Goal: Feedback & Contribution: Contribute content

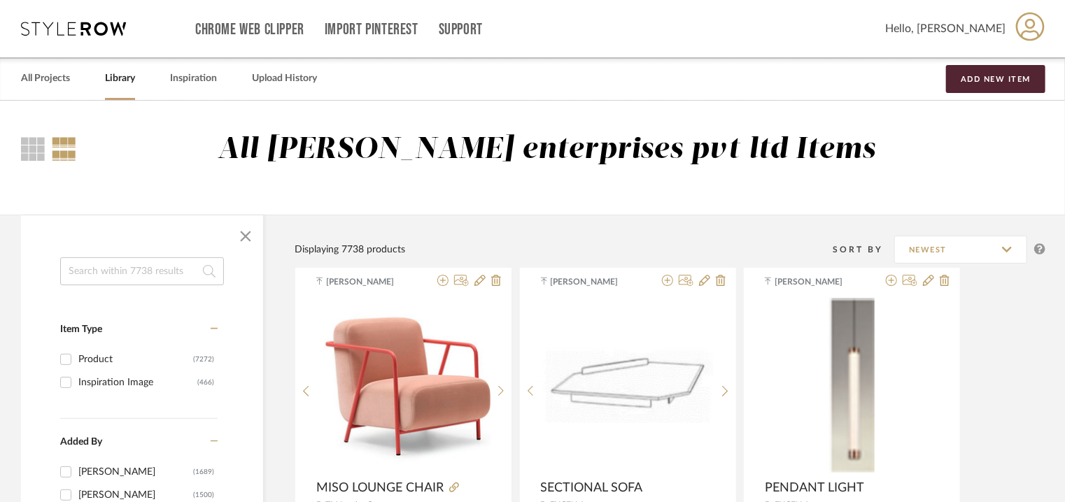
drag, startPoint x: 132, startPoint y: 272, endPoint x: 133, endPoint y: 263, distance: 9.2
click at [139, 270] on input at bounding box center [142, 271] width 164 height 28
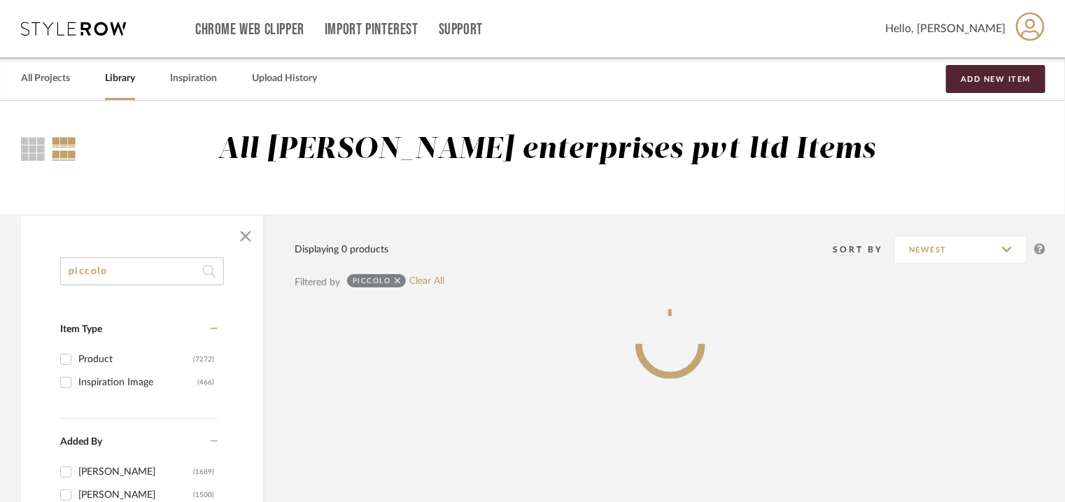
type input "piccolo"
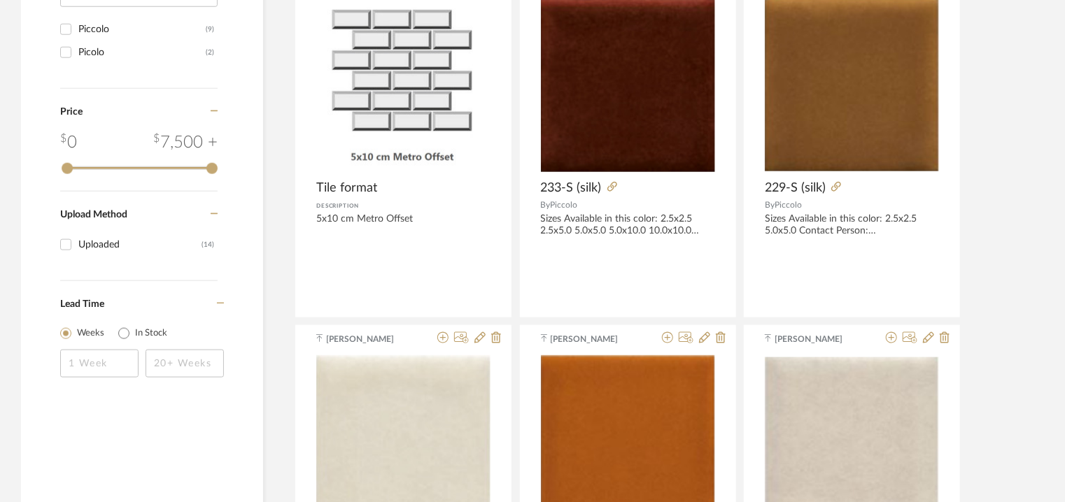
scroll to position [700, 0]
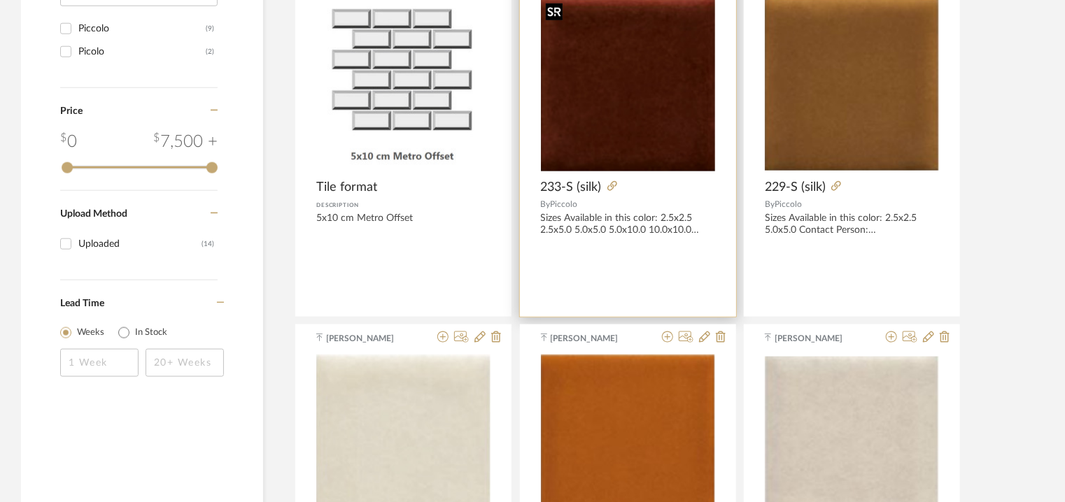
click at [0, 0] on img at bounding box center [0, 0] width 0 height 0
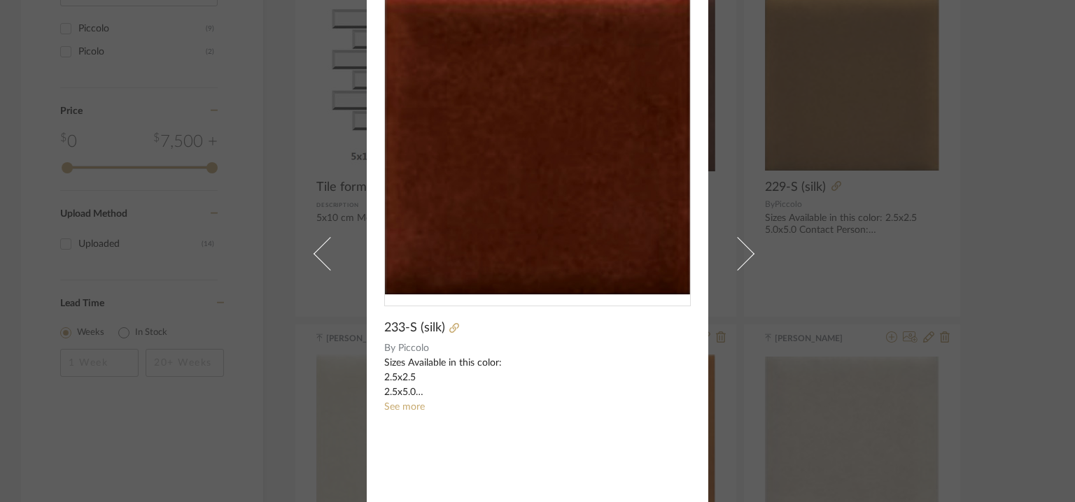
scroll to position [0, 0]
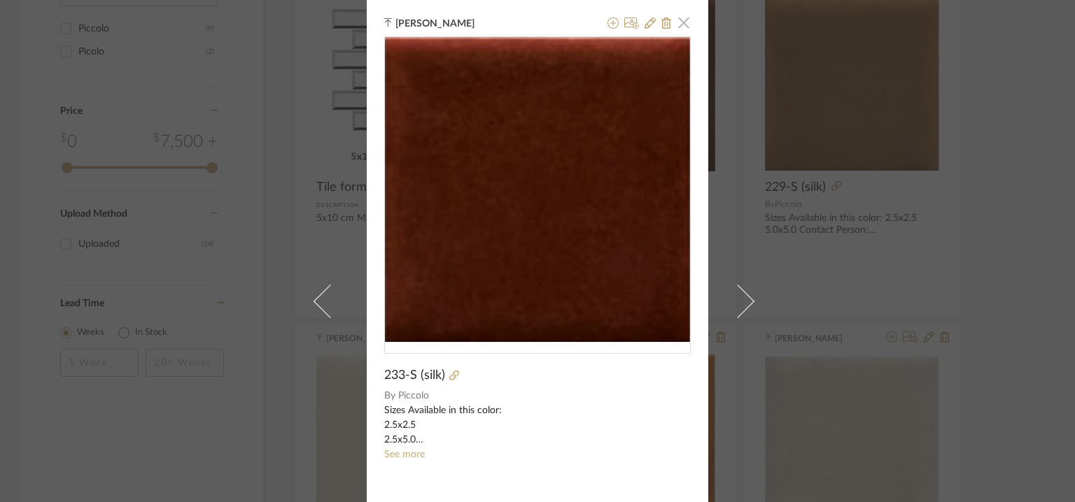
click at [680, 26] on span "button" at bounding box center [683, 22] width 28 height 28
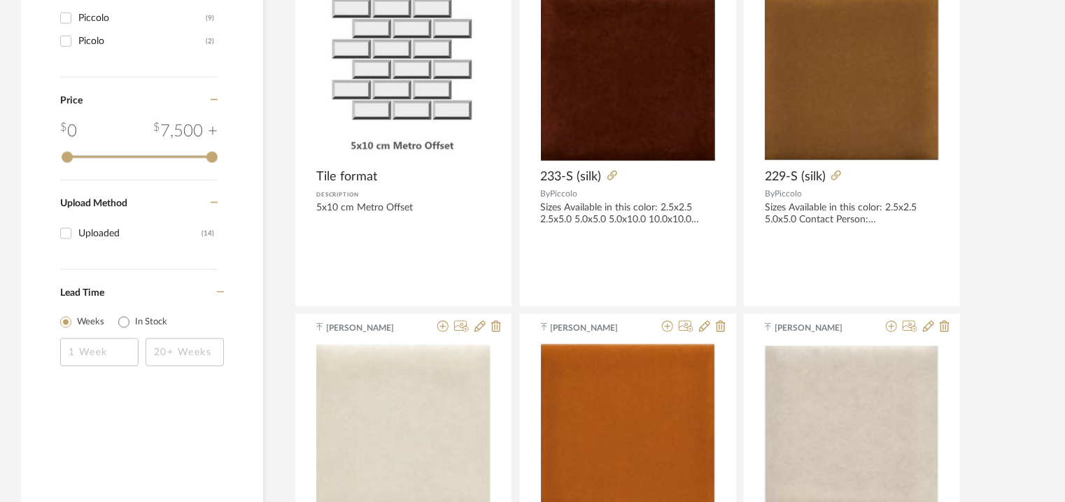
scroll to position [700, 0]
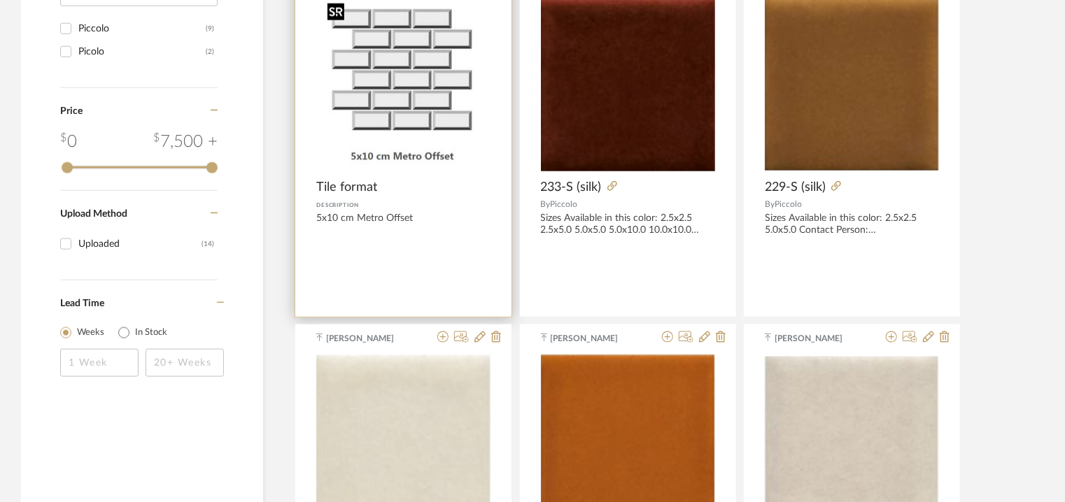
click at [0, 0] on img at bounding box center [0, 0] width 0 height 0
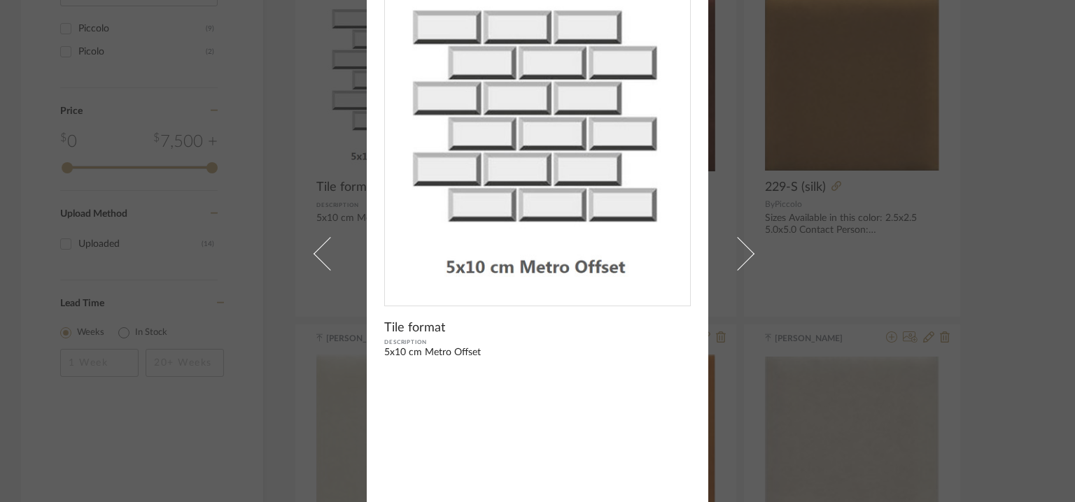
scroll to position [0, 0]
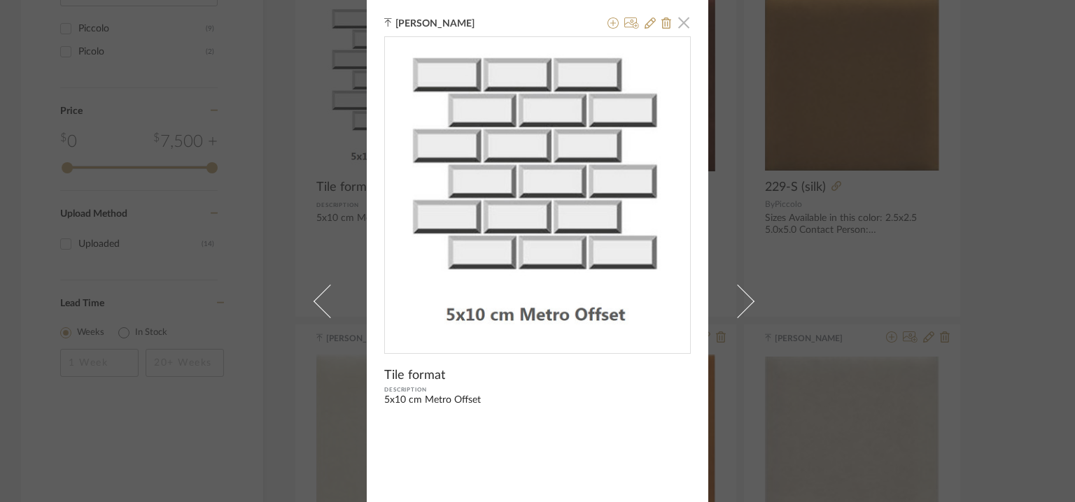
click at [679, 23] on span "button" at bounding box center [683, 22] width 28 height 28
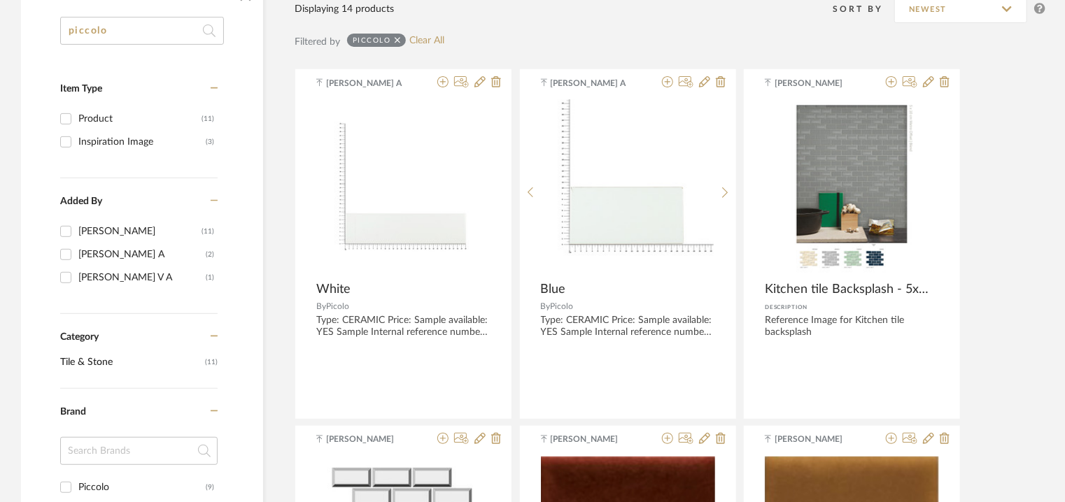
scroll to position [490, 0]
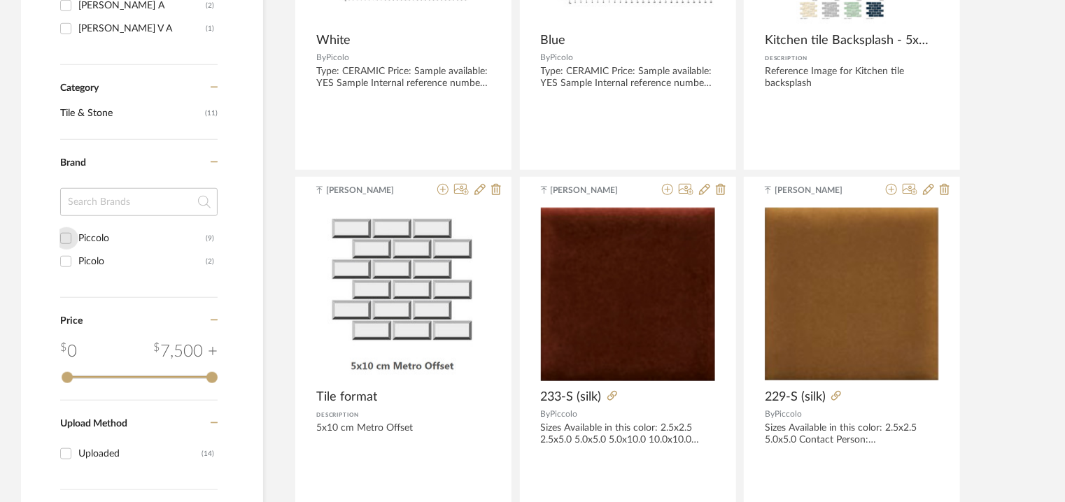
click at [66, 236] on input "Piccolo (9)" at bounding box center [66, 238] width 22 height 22
checkbox input "true"
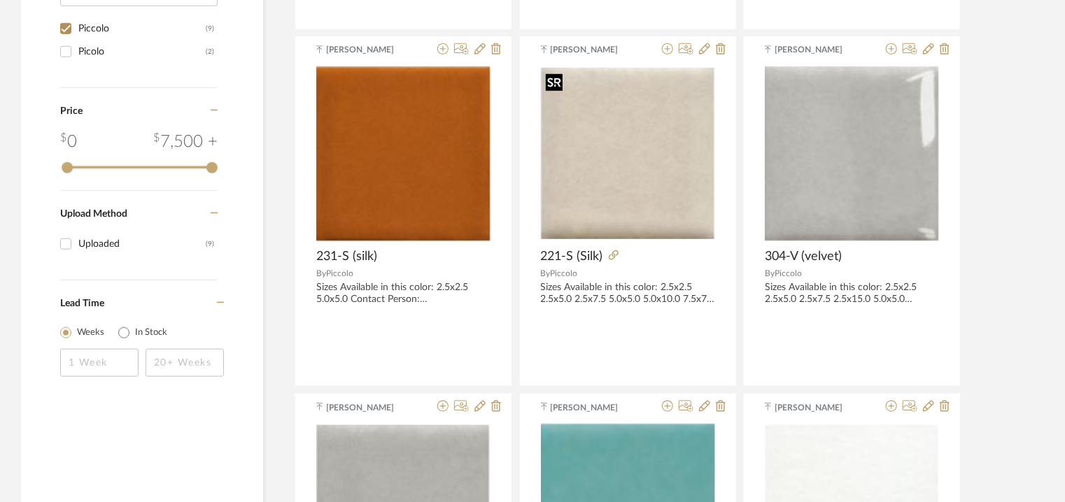
scroll to position [956, 0]
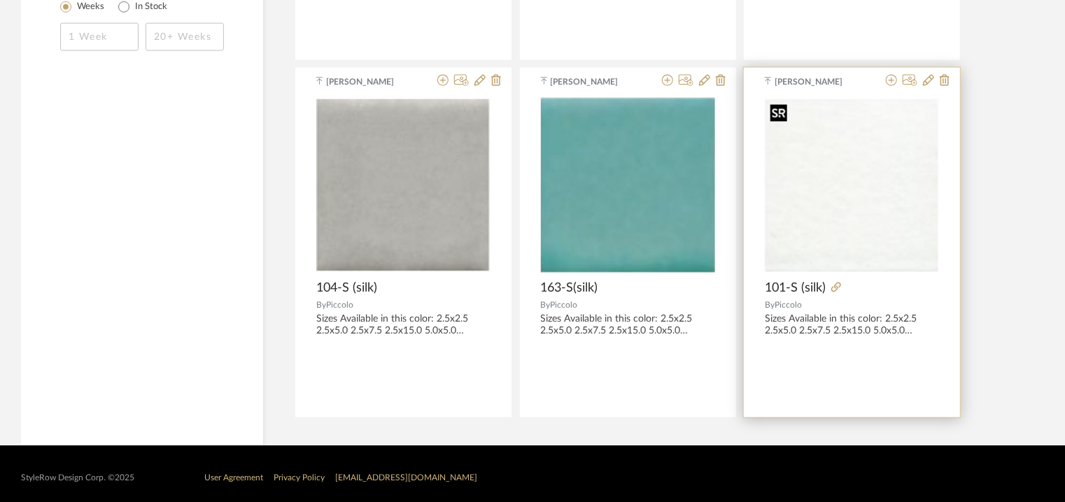
click at [0, 0] on img at bounding box center [0, 0] width 0 height 0
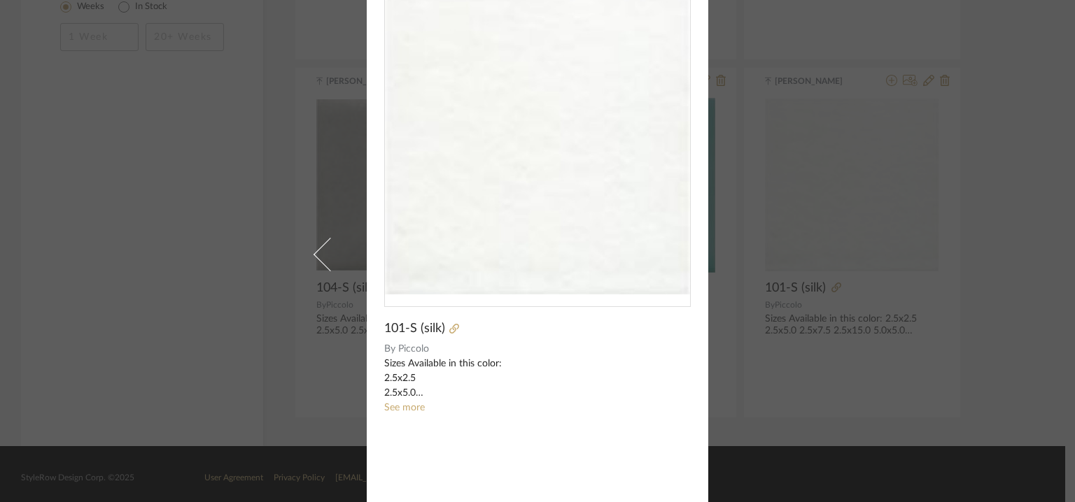
scroll to position [0, 0]
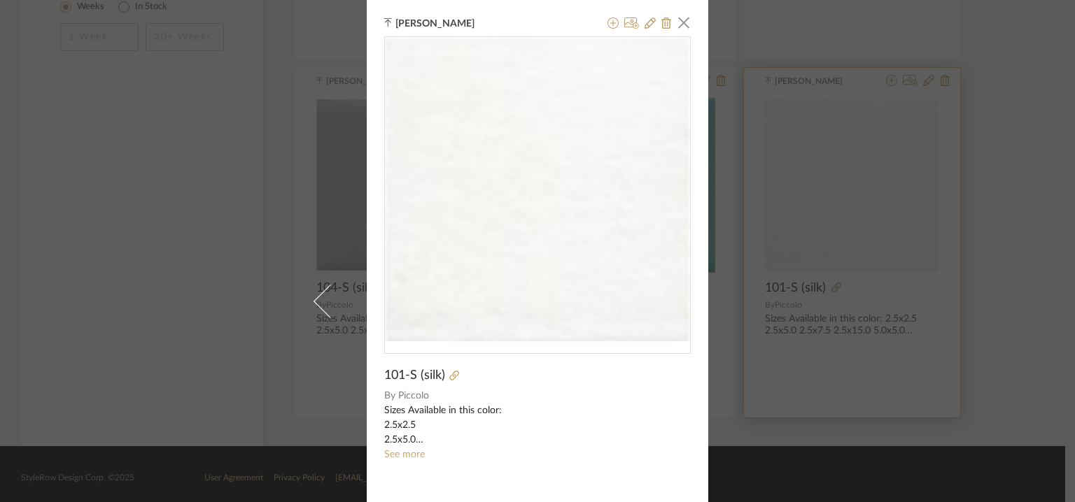
drag, startPoint x: 804, startPoint y: 152, endPoint x: 791, endPoint y: 152, distance: 12.6
click at [802, 152] on div "Ganesh K × 101-S (silk) By Piccolo Sizes Available in this color: 2.5x2.5 2.5x5…" at bounding box center [537, 251] width 1075 height 502
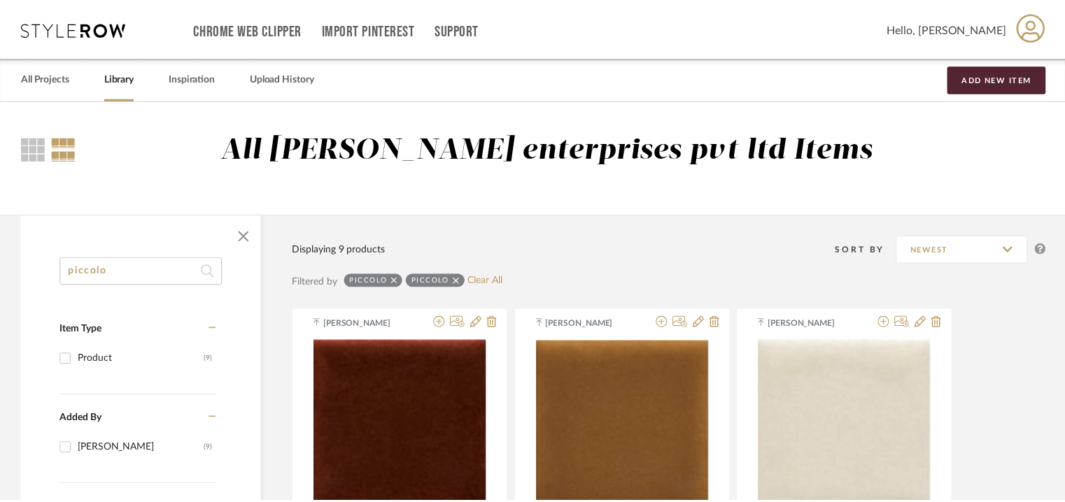
scroll to position [956, 0]
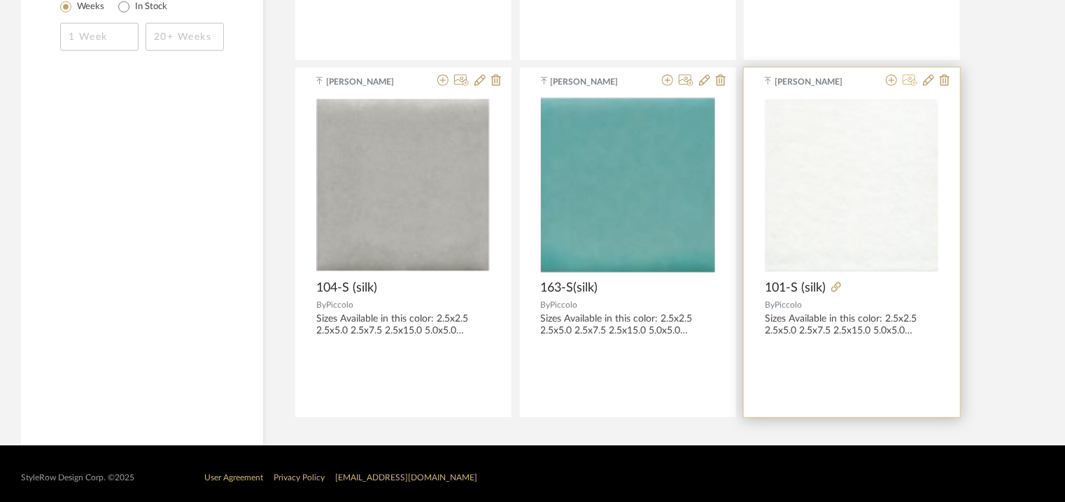
click at [912, 78] on icon at bounding box center [909, 80] width 15 height 11
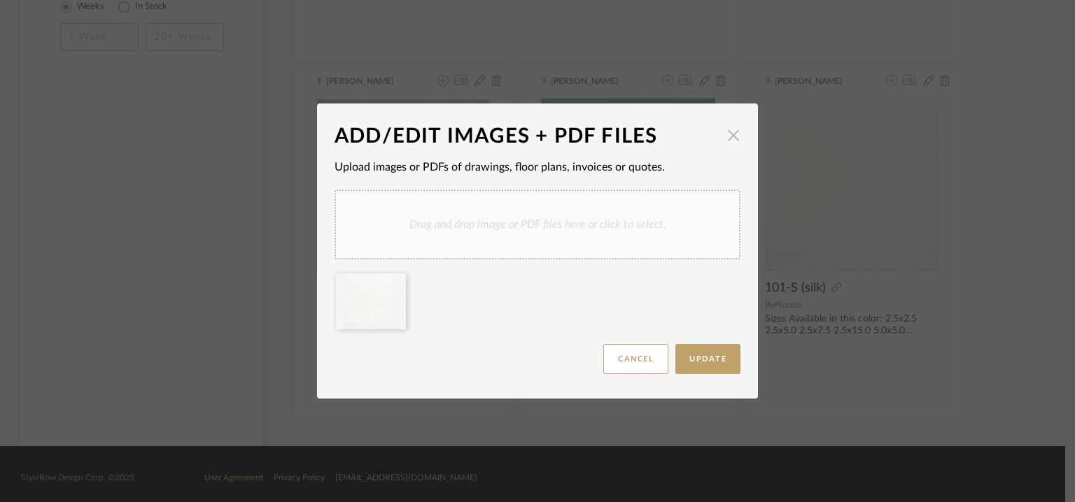
click at [732, 137] on span "button" at bounding box center [733, 135] width 28 height 28
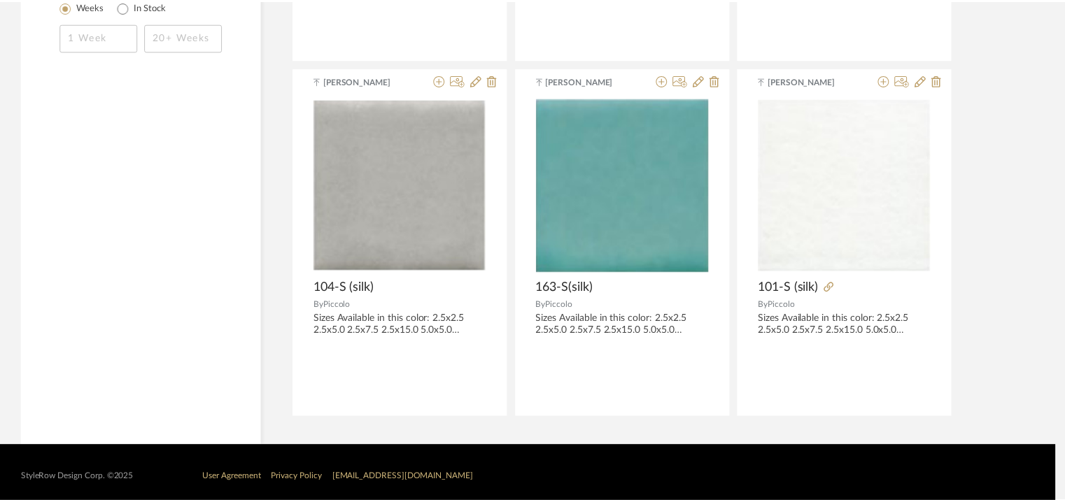
scroll to position [956, 0]
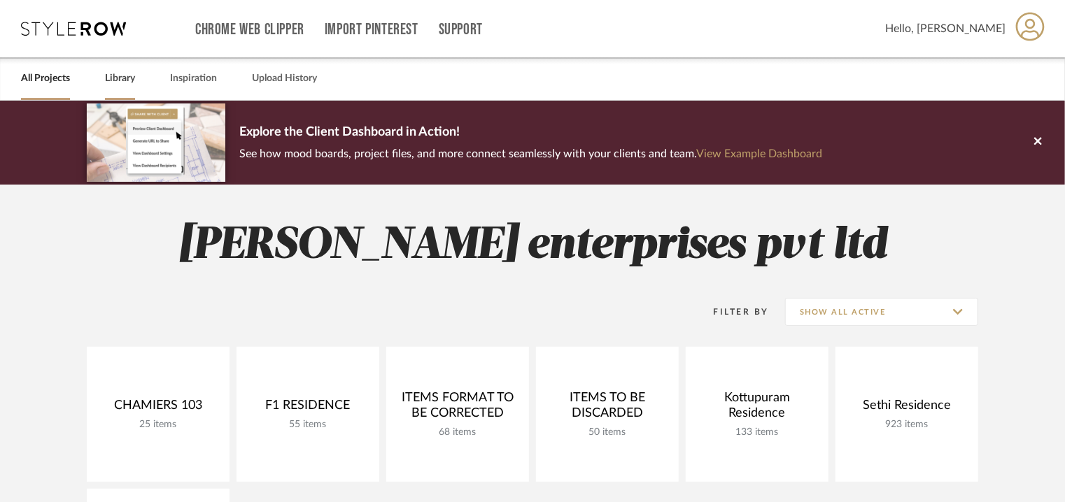
click at [118, 77] on link "Library" at bounding box center [120, 78] width 30 height 19
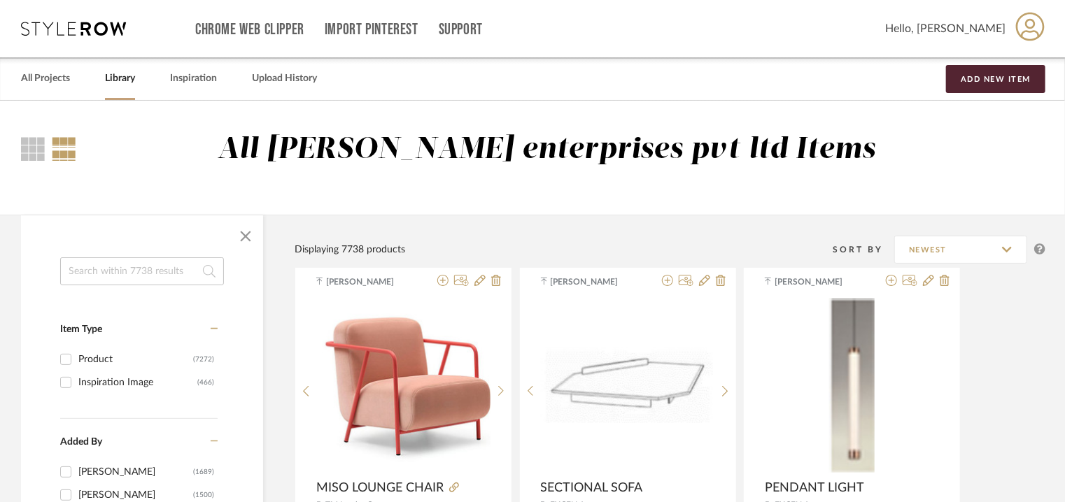
click at [171, 264] on input at bounding box center [142, 271] width 164 height 28
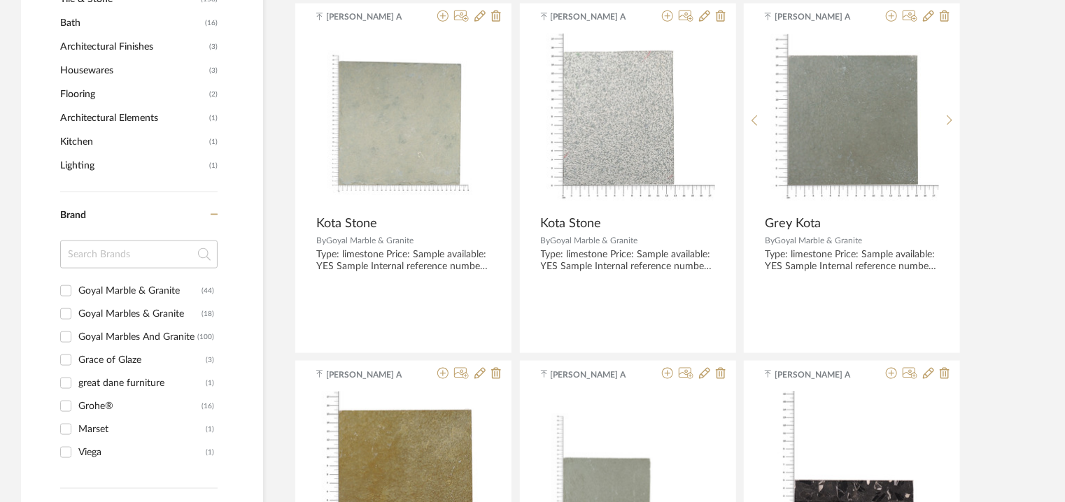
scroll to position [630, 0]
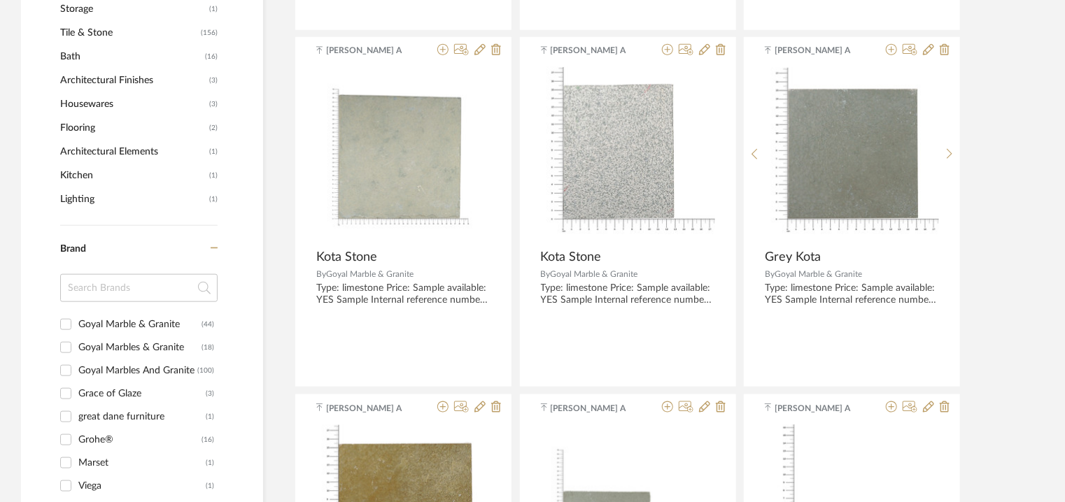
type input "grate"
click at [101, 149] on span "Architectural Elements" at bounding box center [133, 152] width 146 height 24
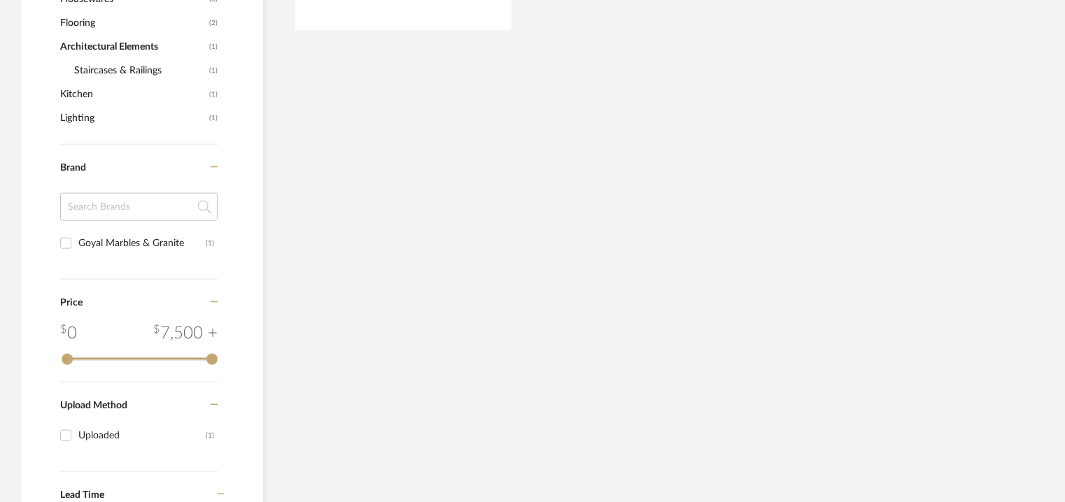
scroll to position [546, 0]
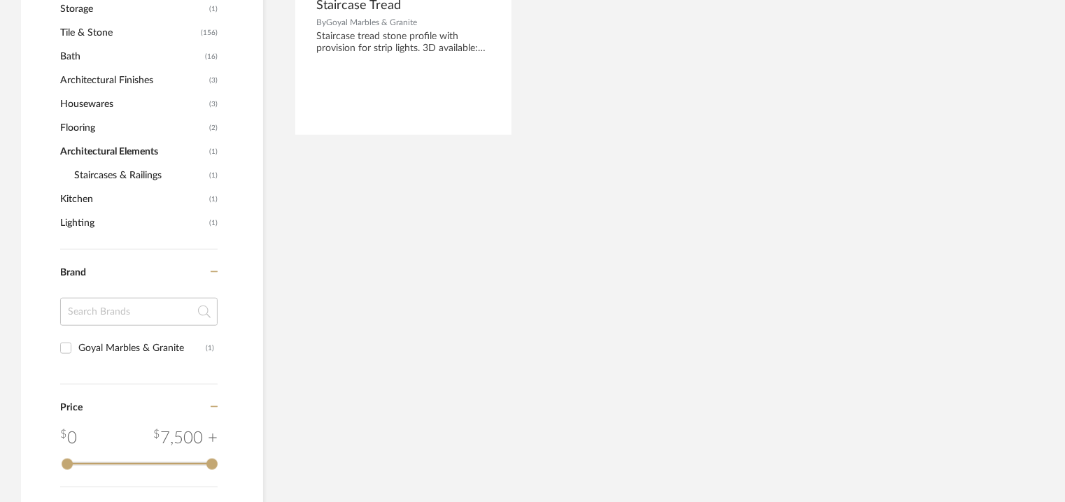
click at [110, 76] on span "Architectural Finishes" at bounding box center [133, 81] width 146 height 24
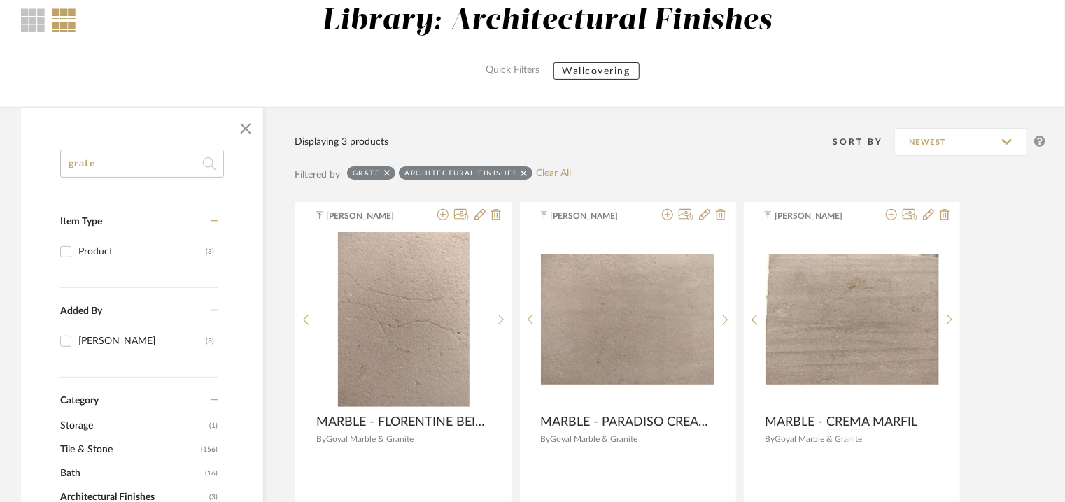
scroll to position [126, 0]
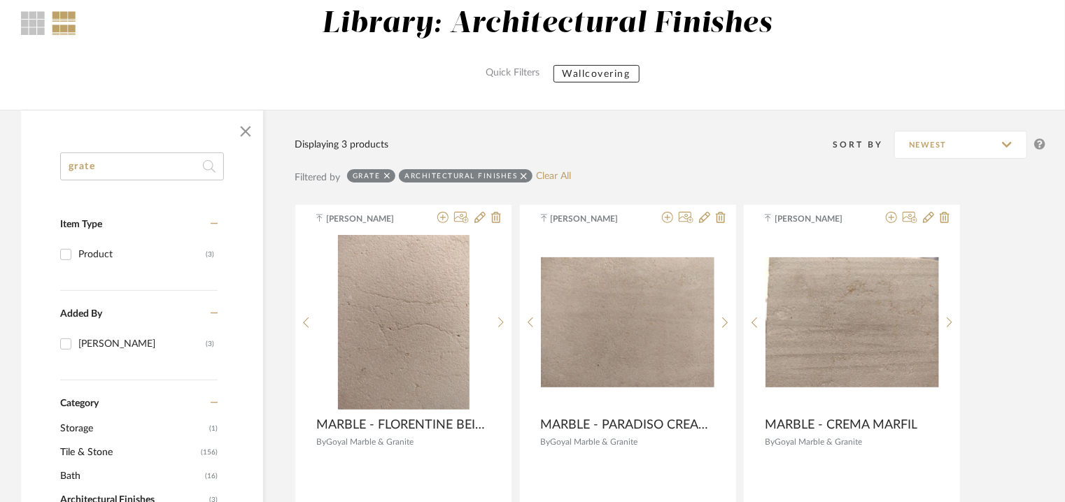
drag, startPoint x: 108, startPoint y: 173, endPoint x: 17, endPoint y: 166, distance: 91.9
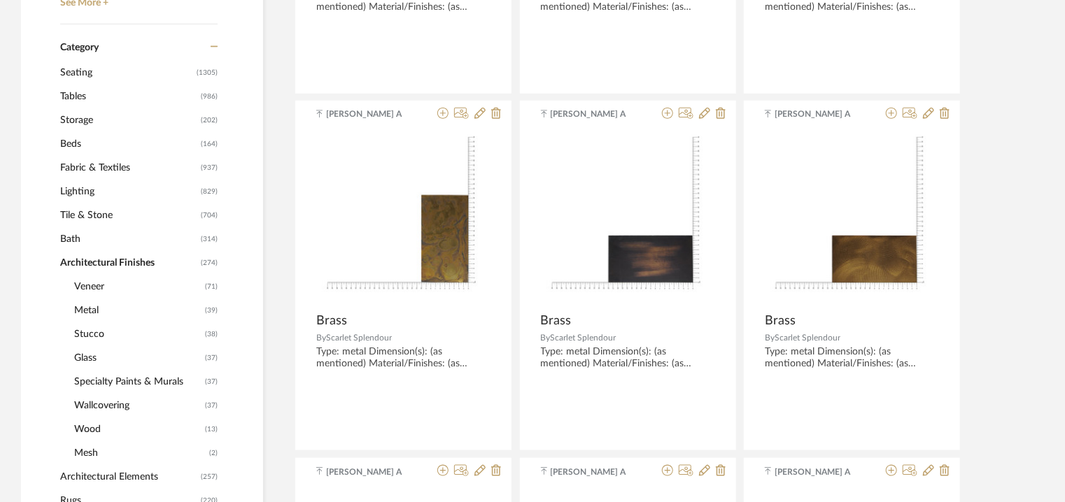
scroll to position [616, 0]
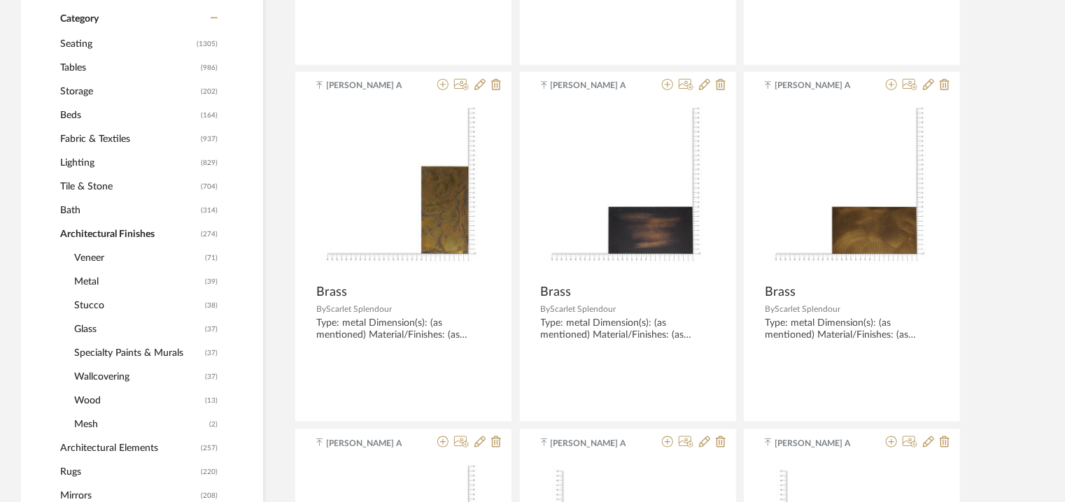
click at [101, 424] on span "Mesh" at bounding box center [140, 425] width 132 height 24
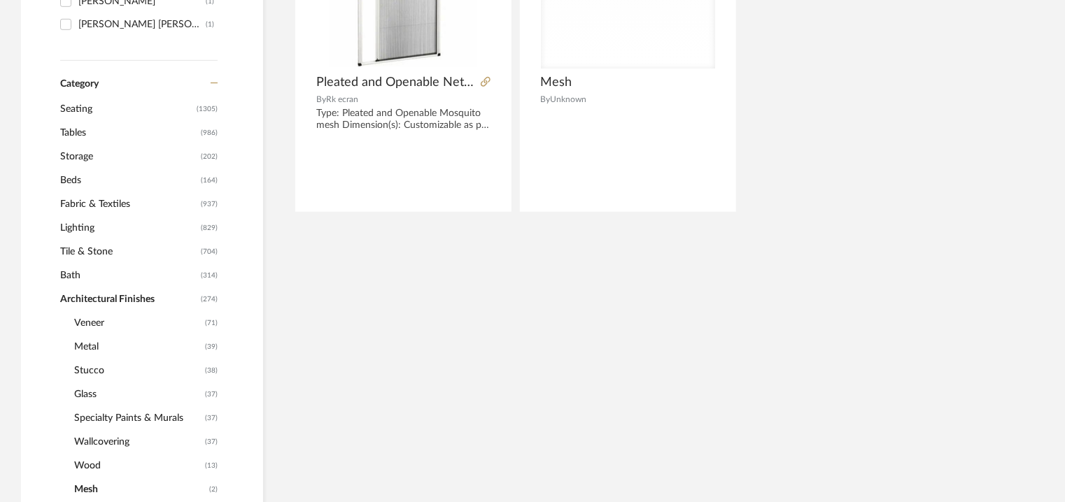
scroll to position [324, 0]
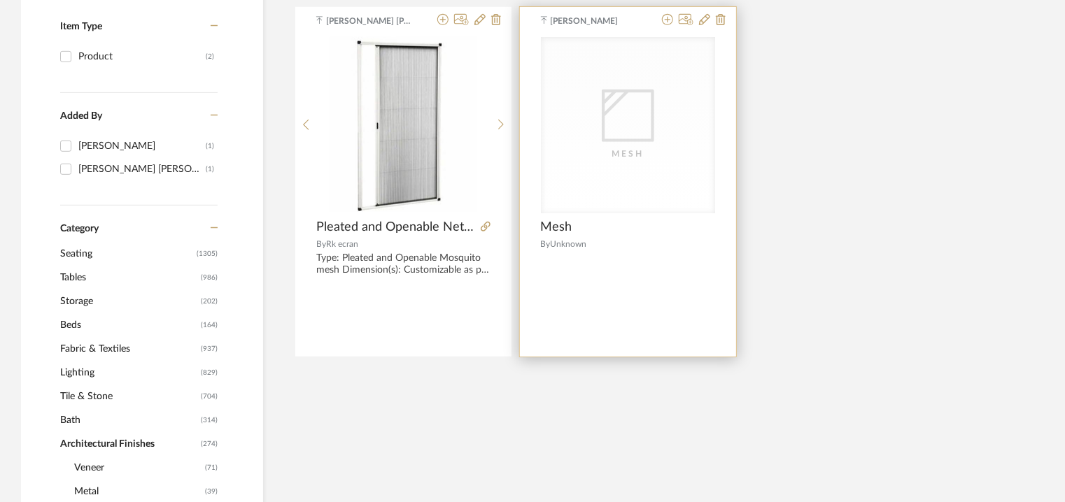
click at [649, 132] on icon at bounding box center [628, 116] width 52 height 52
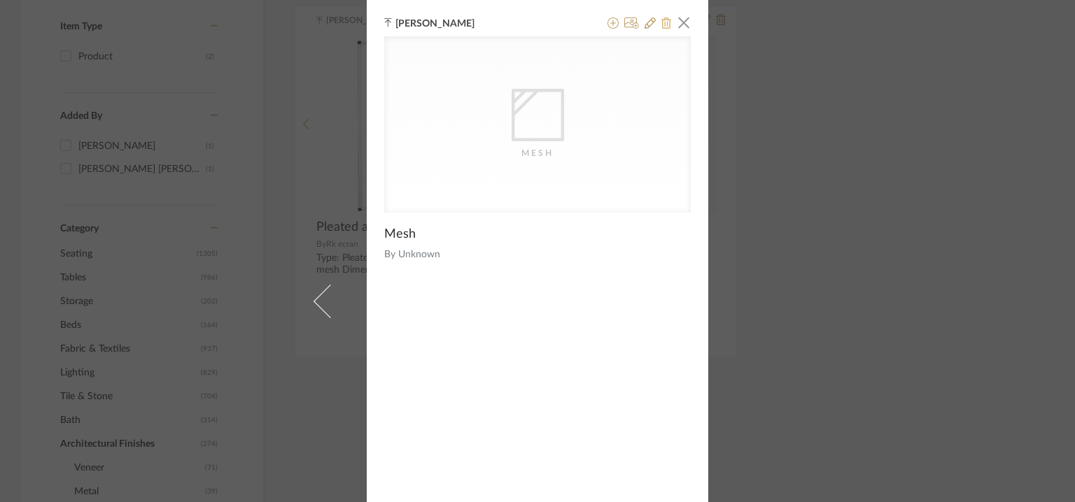
click at [665, 22] on icon at bounding box center [666, 22] width 10 height 11
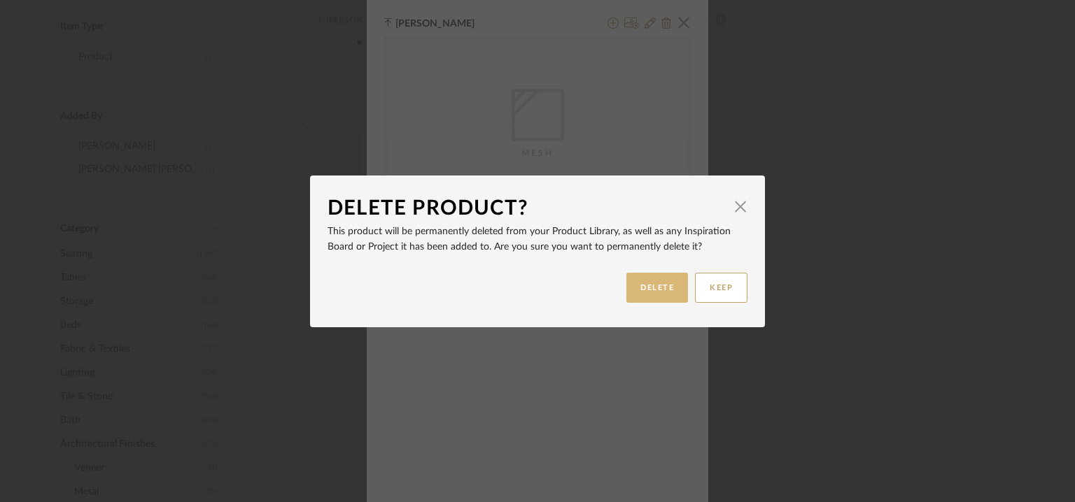
click at [653, 295] on button "DELETE" at bounding box center [657, 288] width 62 height 30
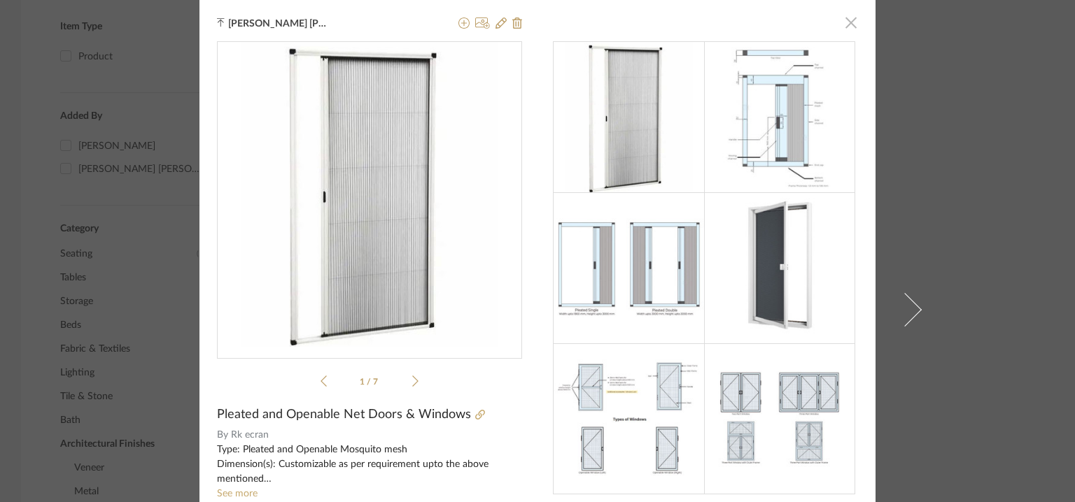
click at [846, 24] on span "button" at bounding box center [851, 22] width 28 height 28
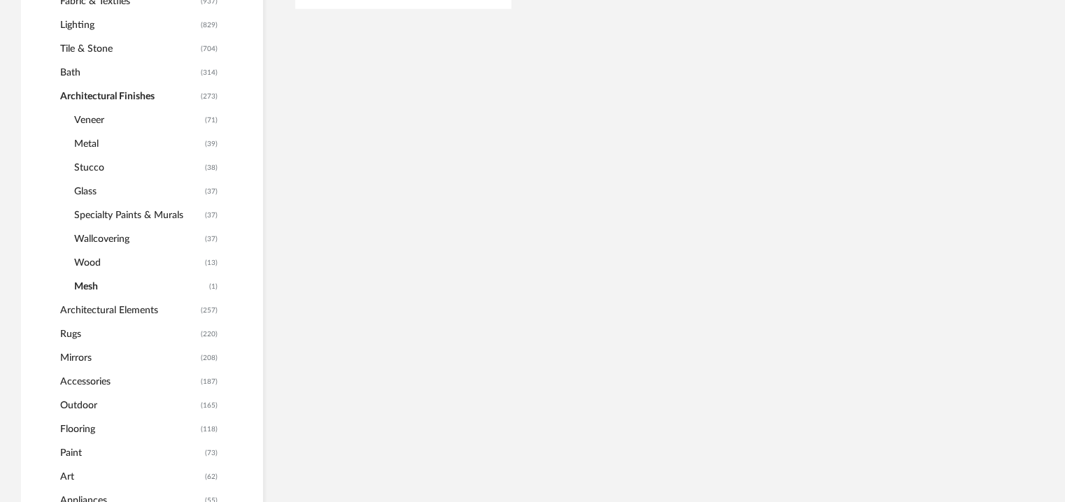
scroll to position [674, 0]
click at [77, 309] on span "Architectural Elements" at bounding box center [128, 309] width 137 height 24
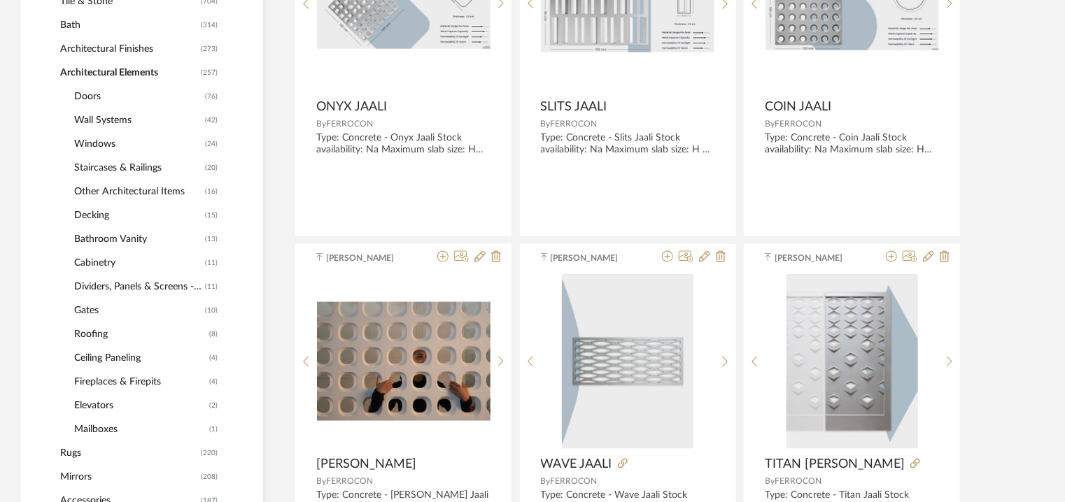
scroll to position [846, 0]
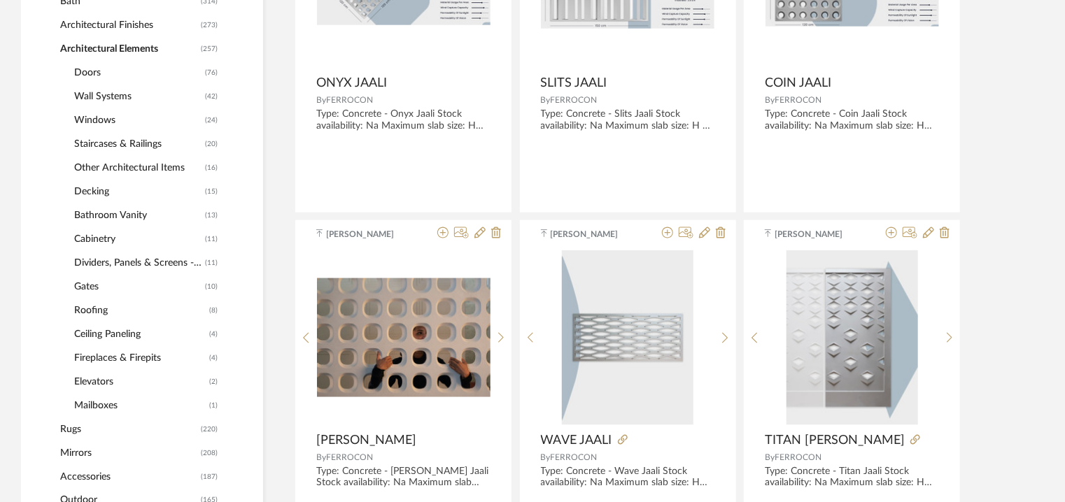
click at [146, 162] on span "Other Architectural Items" at bounding box center [137, 168] width 127 height 24
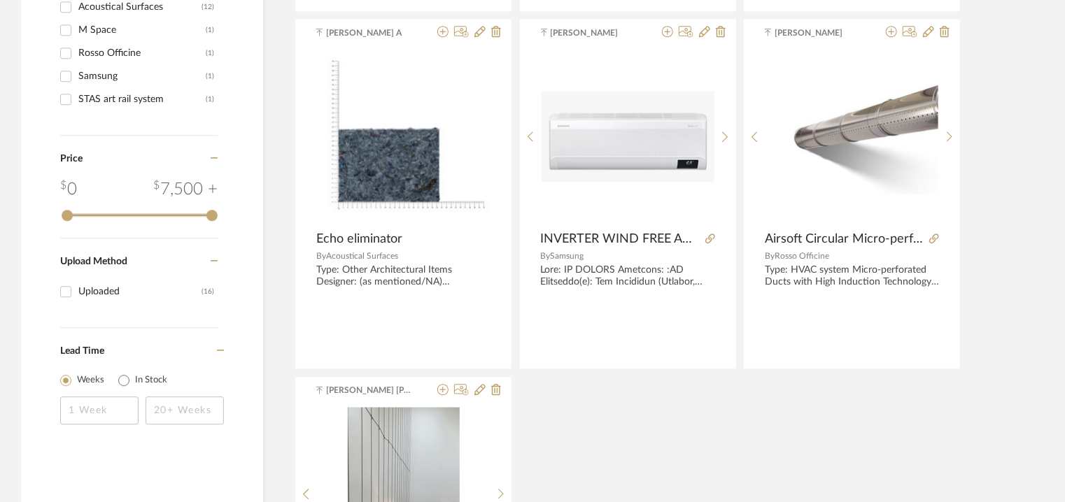
scroll to position [1766, 0]
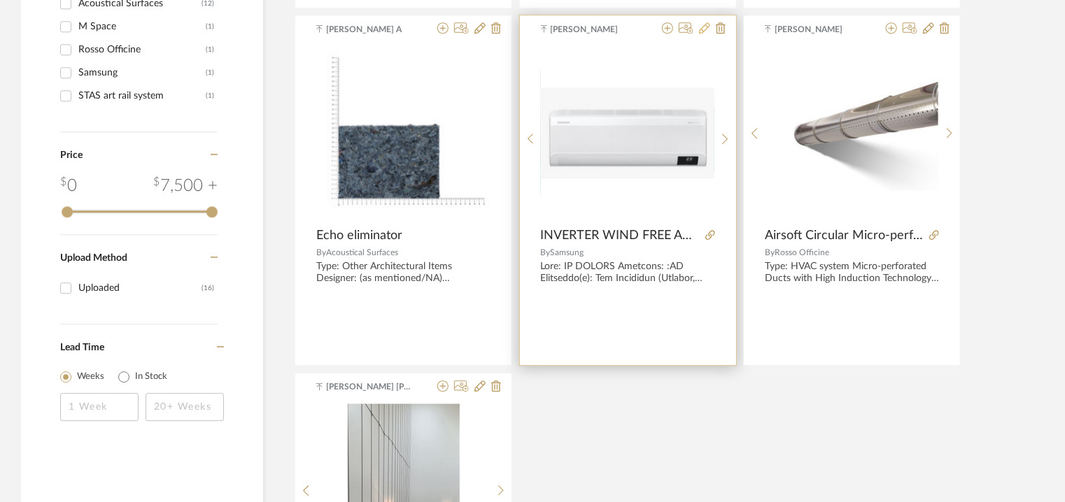
click at [702, 27] on icon at bounding box center [704, 27] width 11 height 11
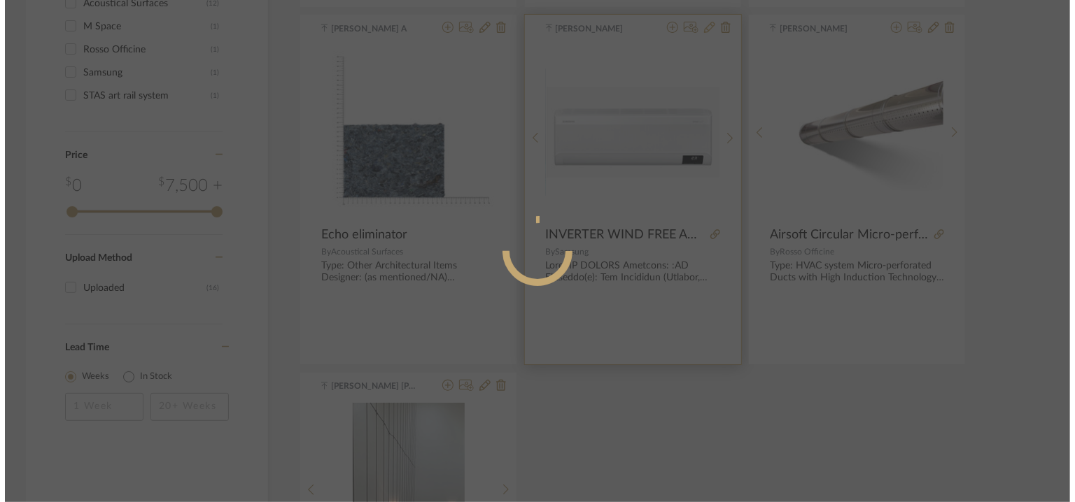
scroll to position [0, 0]
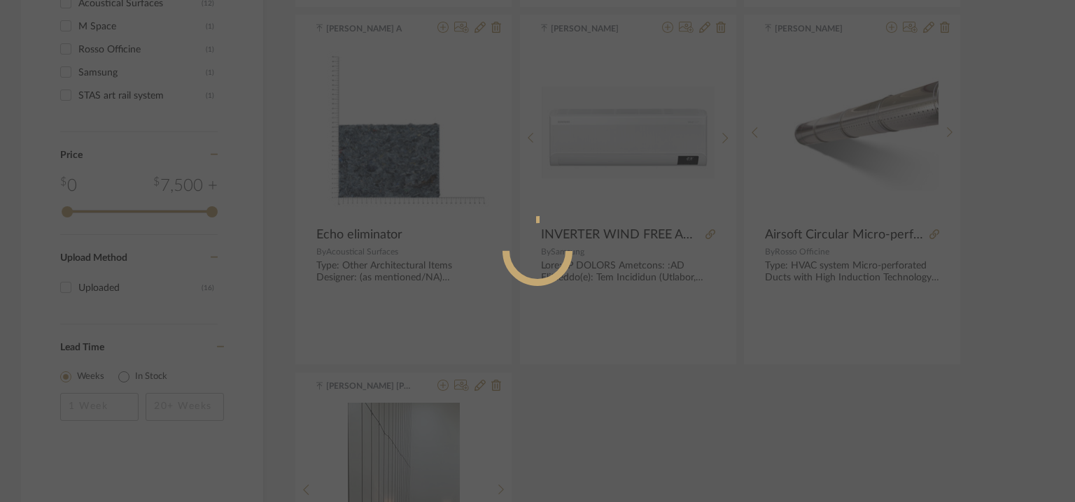
radio input "true"
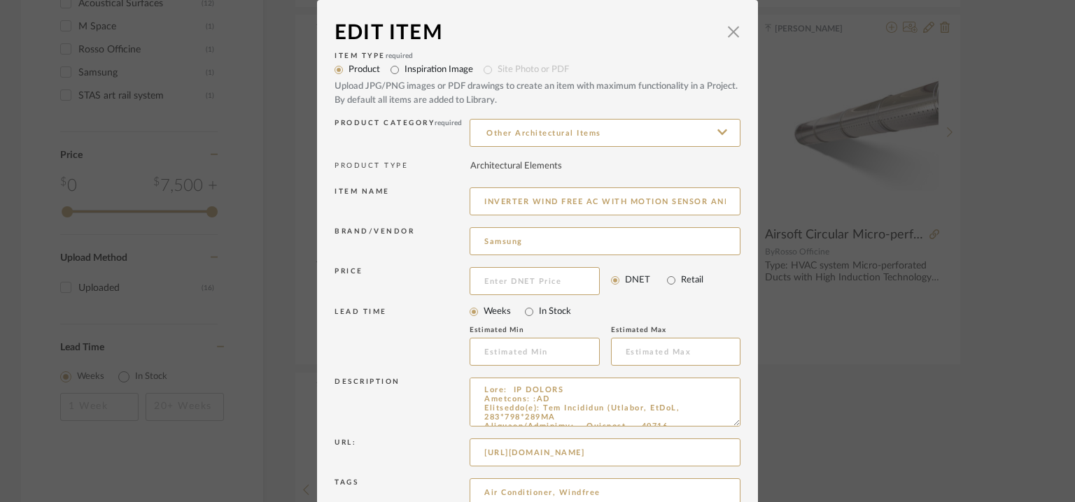
click at [888, 370] on div "Edit Item × Item Type required Product Inspiration Image Site Photo or PDF Uplo…" at bounding box center [537, 251] width 1075 height 502
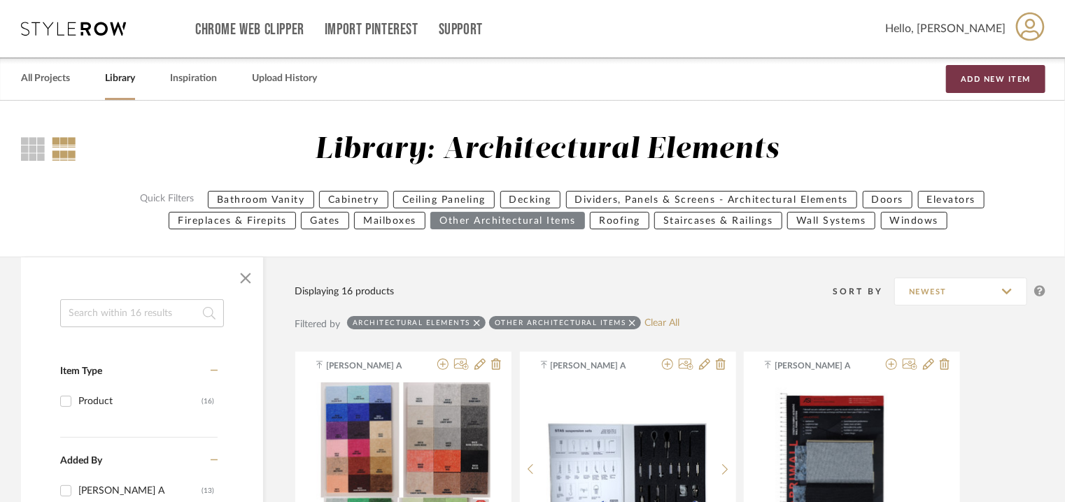
click at [993, 80] on button "Add New Item" at bounding box center [995, 79] width 99 height 28
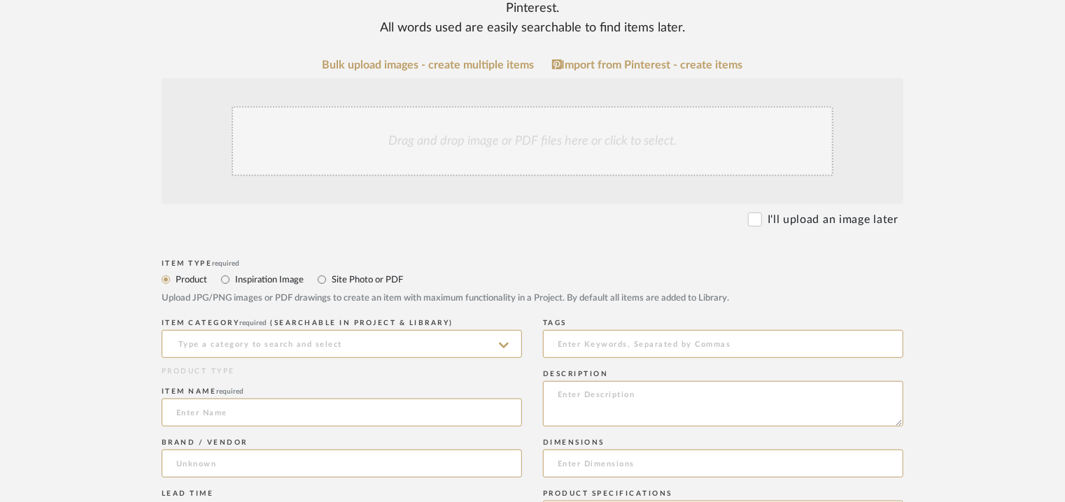
scroll to position [280, 0]
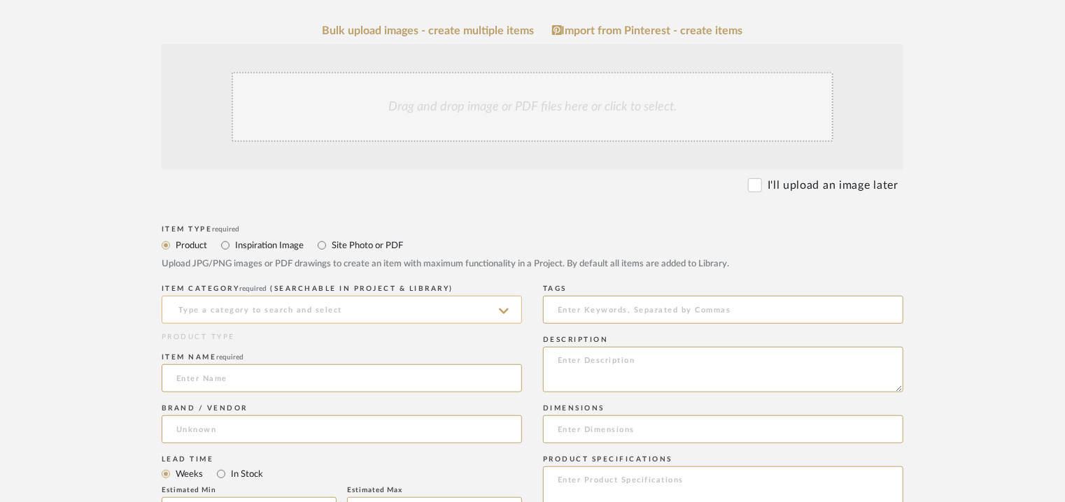
click at [226, 302] on input at bounding box center [342, 310] width 360 height 28
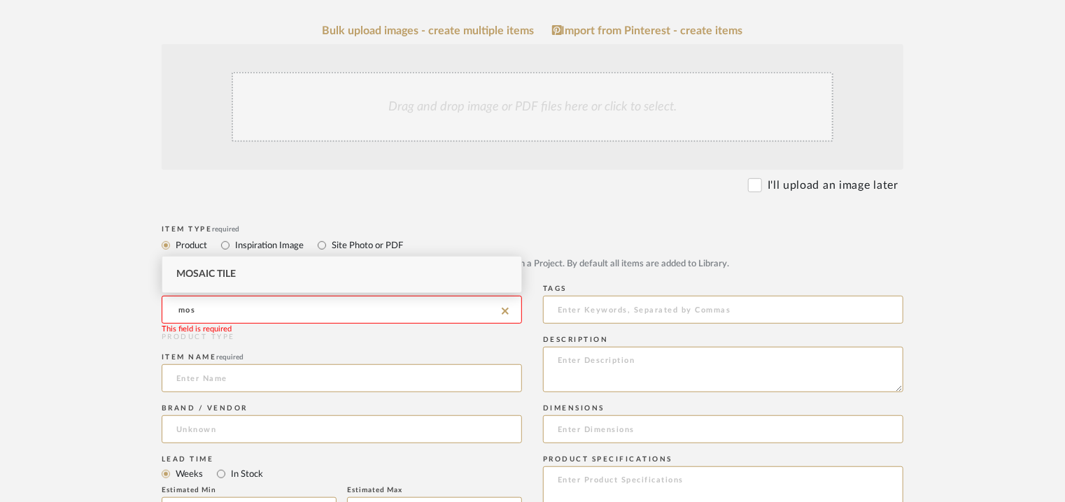
click at [213, 275] on span "Mosaic Tile" at bounding box center [205, 274] width 59 height 10
type input "Mosaic Tile"
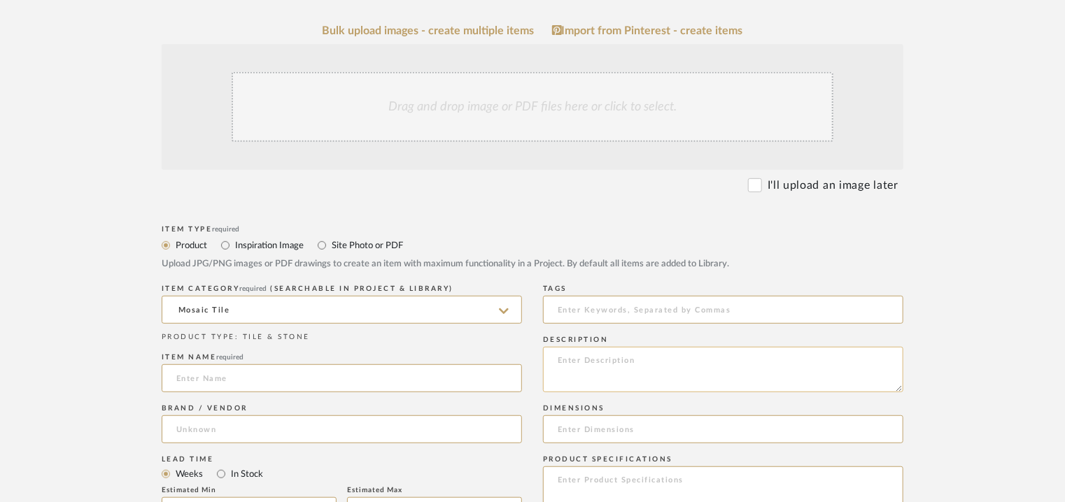
paste textarea "Loremips : Dolorsita Consectetura elitseddoeiu: (te incididunt) Utlabor etdolor…"
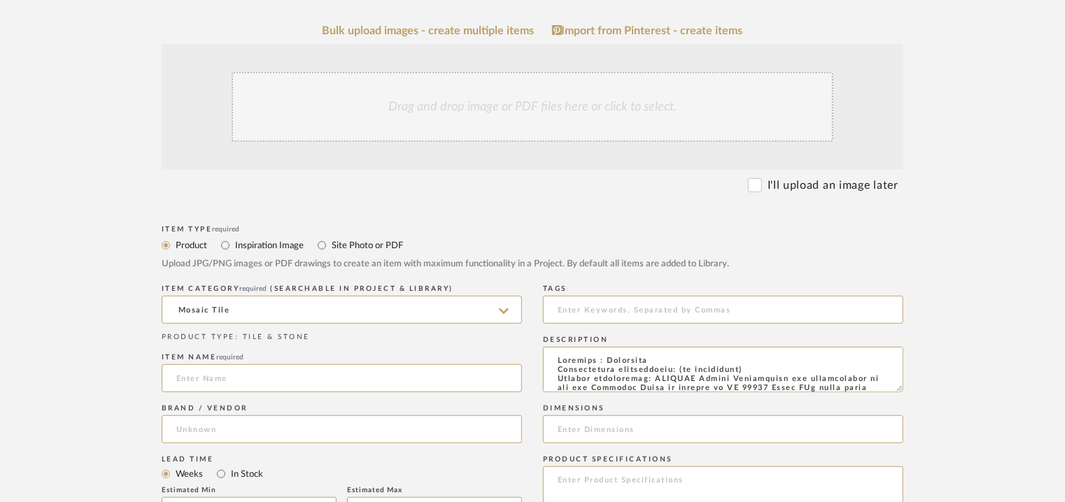
scroll to position [229, 0]
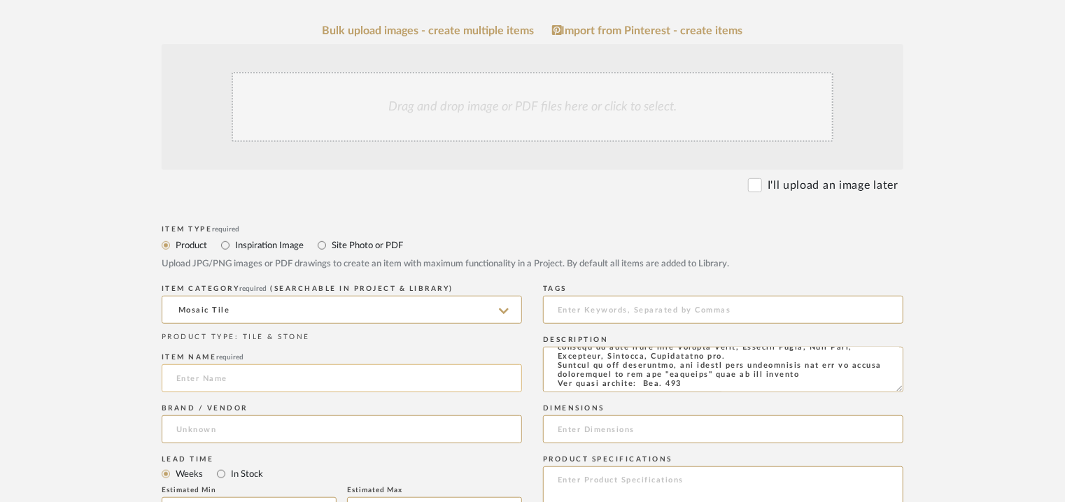
type textarea "Loremips : Dolorsita Consectetura elitseddoeiu: (te incididunt) Utlabor etdolor…"
click at [196, 381] on input at bounding box center [342, 378] width 360 height 28
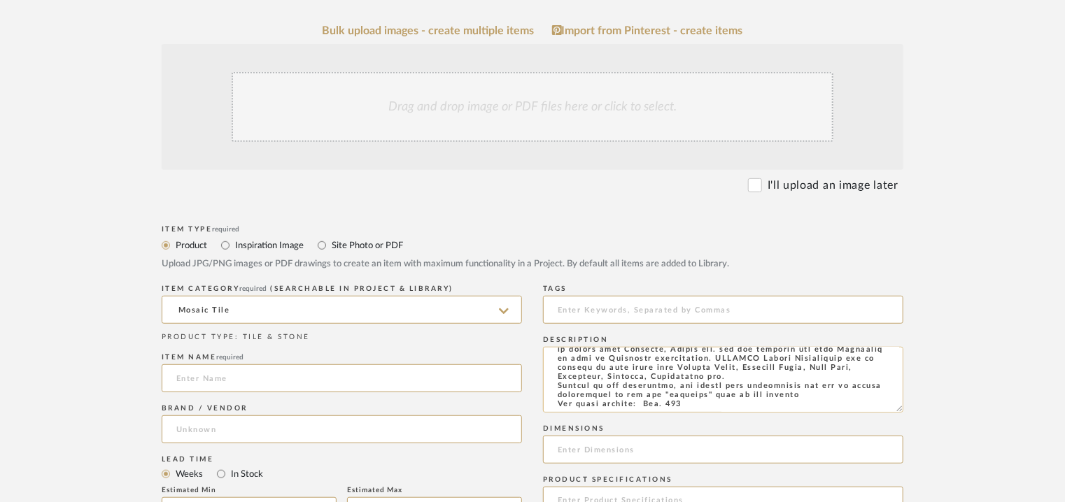
scroll to position [199, 0]
drag, startPoint x: 900, startPoint y: 388, endPoint x: 897, endPoint y: 413, distance: 24.6
click at [897, 413] on textarea at bounding box center [723, 382] width 360 height 70
click at [246, 376] on input at bounding box center [342, 378] width 360 height 28
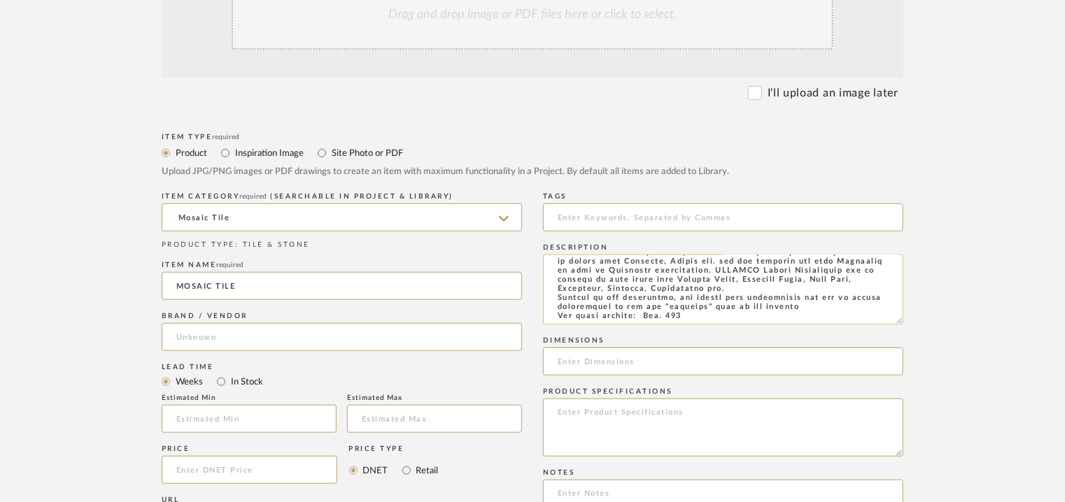
scroll to position [420, 0]
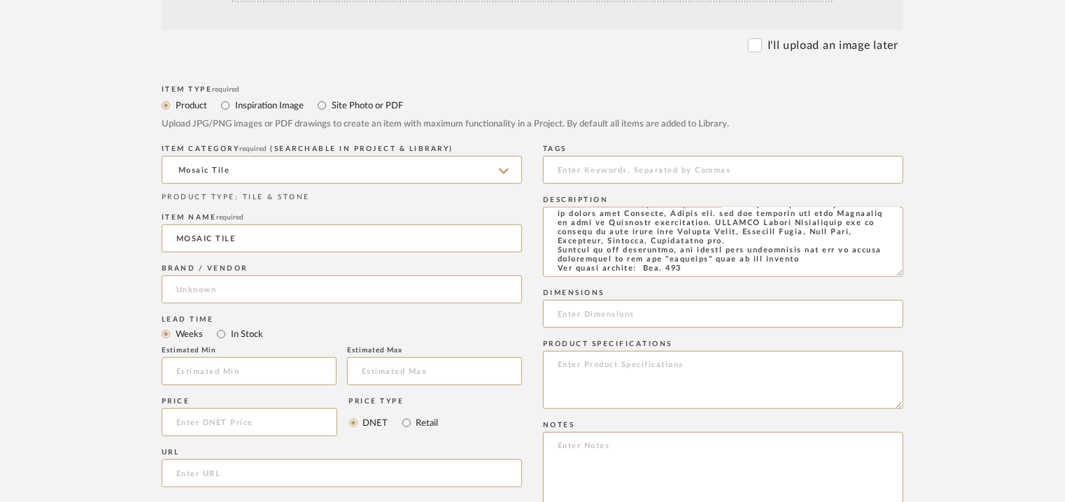
type input "MOSAIC TILE"
click at [878, 449] on textarea at bounding box center [723, 471] width 360 height 79
paste textarea "Price: INR.150-170/- per piece for corner tiles Lead time: Na 3D available: No …"
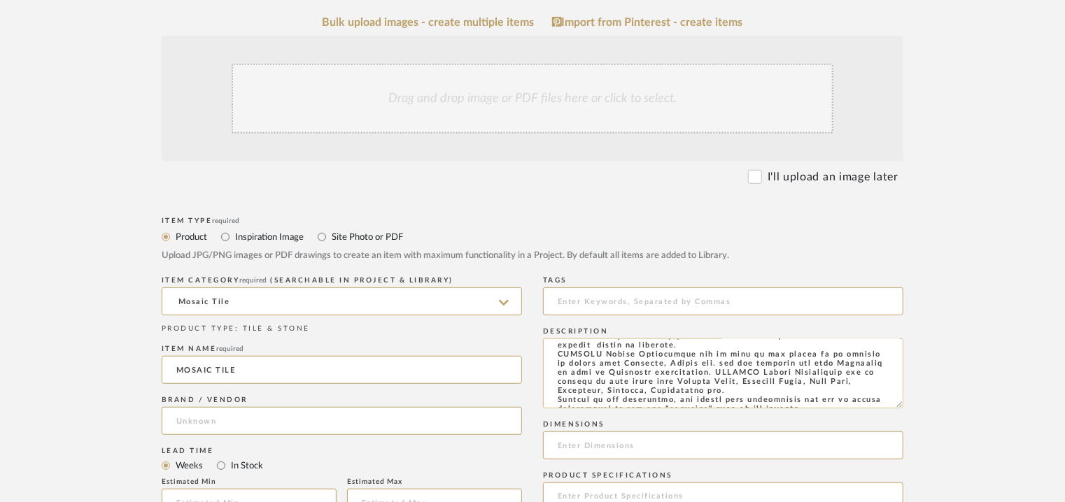
scroll to position [199, 0]
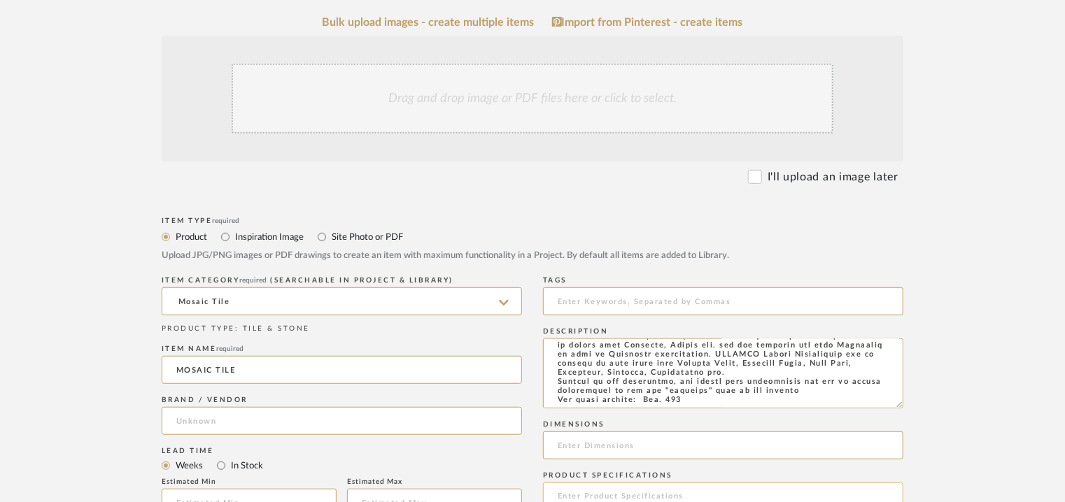
type textarea "Price: INR.150-170/- per piece for corner tiles Lead time: Na 3D available: No …"
click at [832, 446] on input at bounding box center [723, 446] width 360 height 28
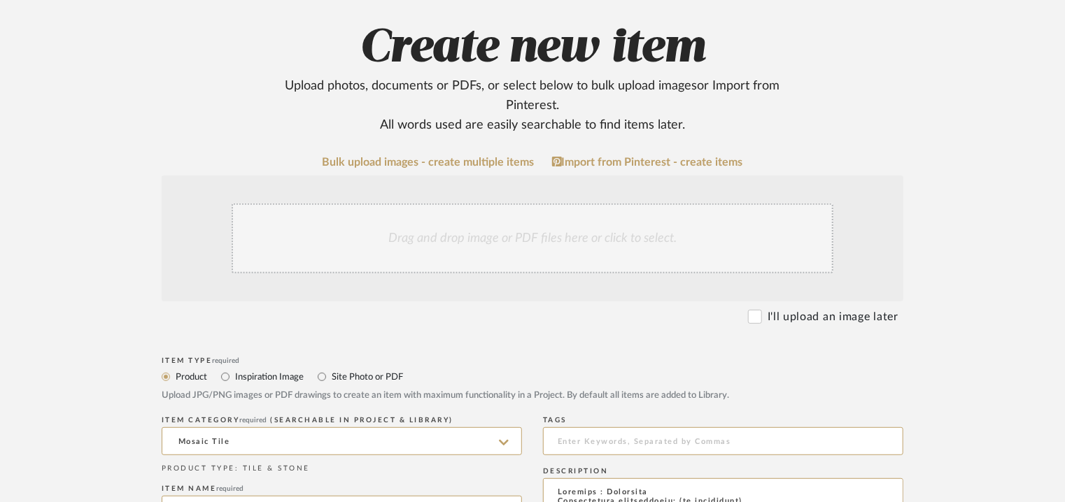
scroll to position [568, 0]
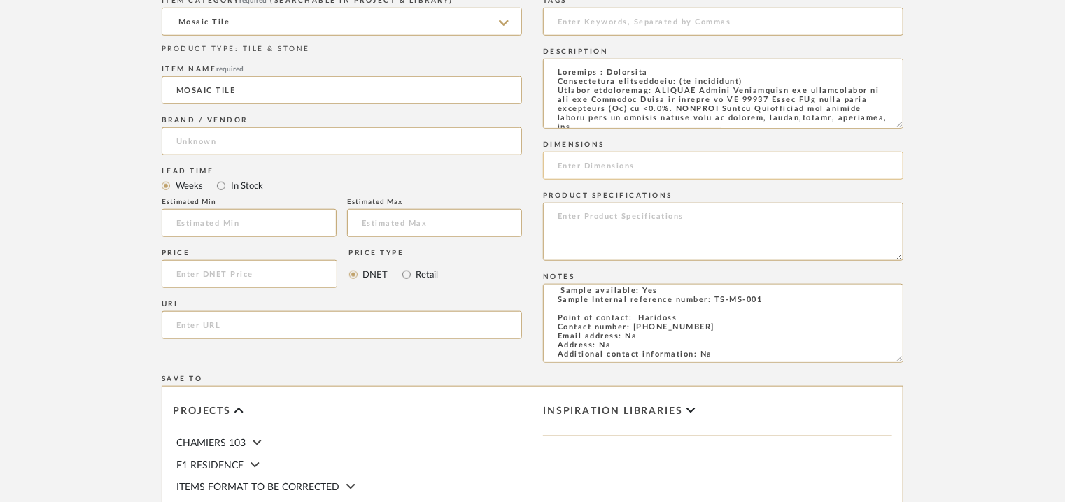
paste input "W4 x L10cm"
type input "W4 x L10cm"
click at [868, 115] on textarea at bounding box center [723, 94] width 360 height 70
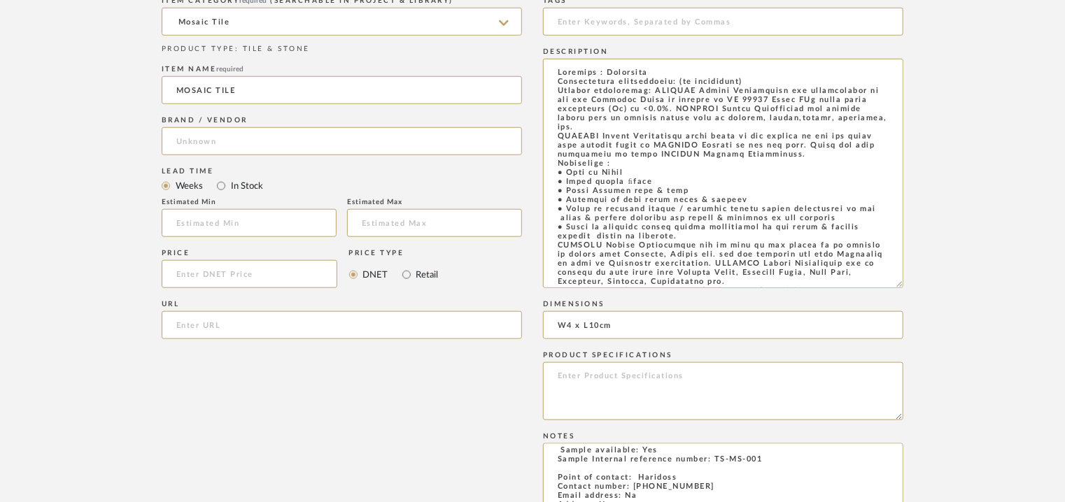
drag, startPoint x: 899, startPoint y: 124, endPoint x: 943, endPoint y: 348, distance: 228.2
click at [946, 345] on form "Bulk upload images - create multiple items Import from Pinterest - create items…" at bounding box center [532, 282] width 891 height 1093
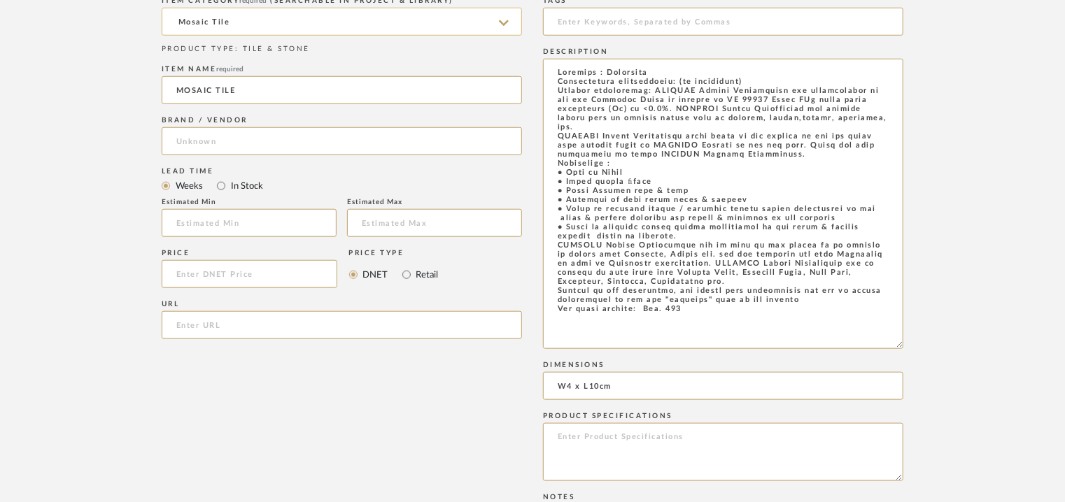
drag, startPoint x: 747, startPoint y: 334, endPoint x: 486, endPoint y: 23, distance: 406.1
click at [486, 23] on div "Item Type required Product Inspiration Image Site Photo or PDF Upload JPG/PNG i…" at bounding box center [533, 412] width 742 height 957
paste textarea "Lore: Ipsumdolo sitame cons Adipi elitseddoeiu: Te Incidid utla etdo: M2 a E26a…"
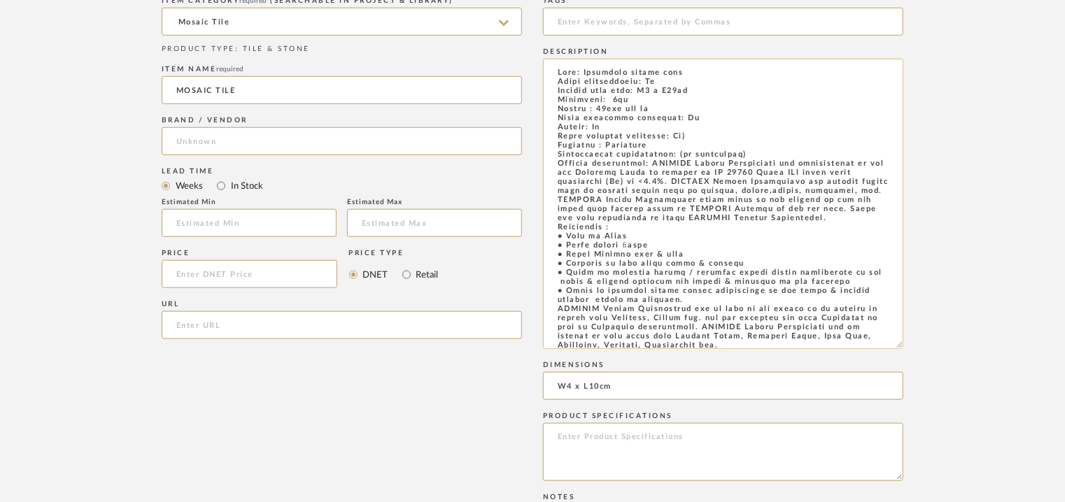
scroll to position [74, 0]
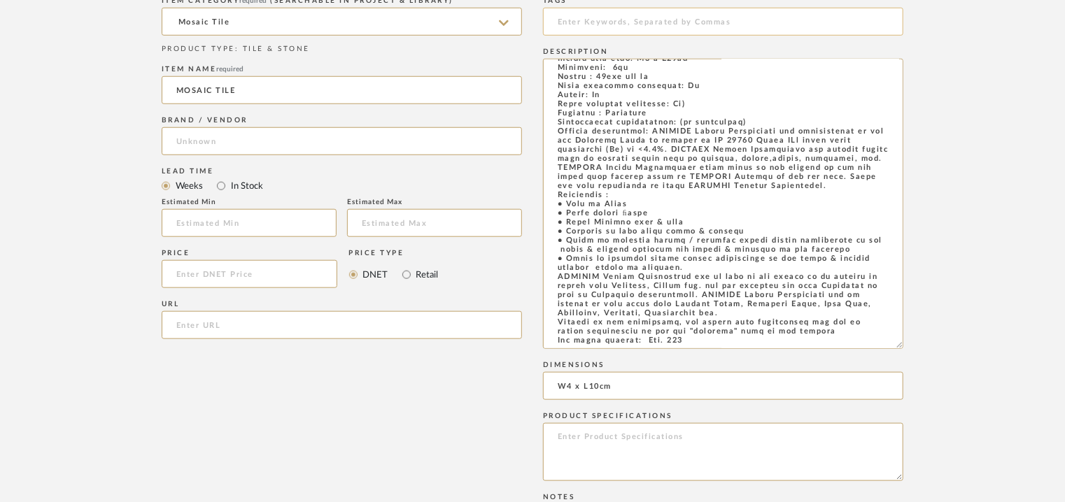
type textarea "Lore: Ipsumdolo sitame cons Adipi elitseddoeiu: Te Incidid utla etdo: M2 a E26a…"
click at [595, 24] on input at bounding box center [723, 22] width 360 height 28
type input "P"
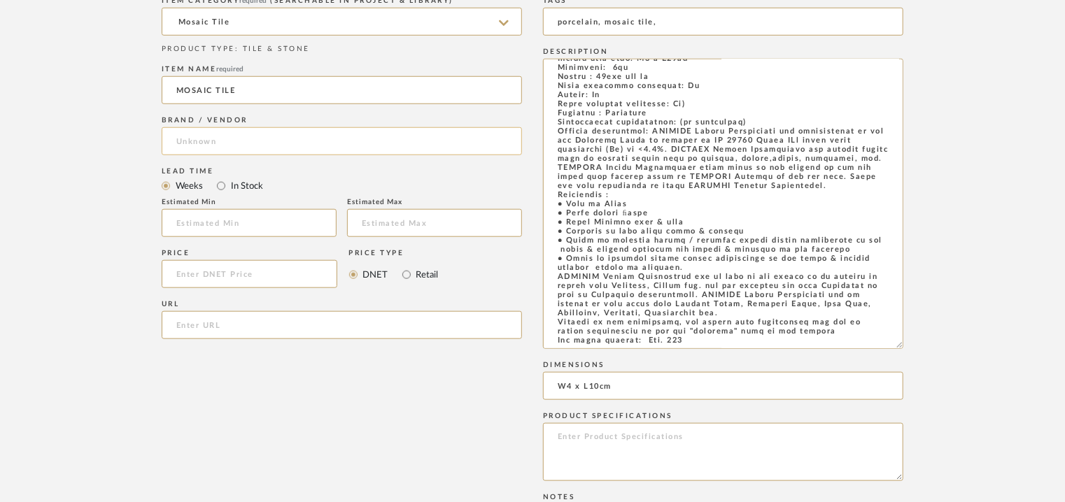
type input "porcelain, mosaic tile,"
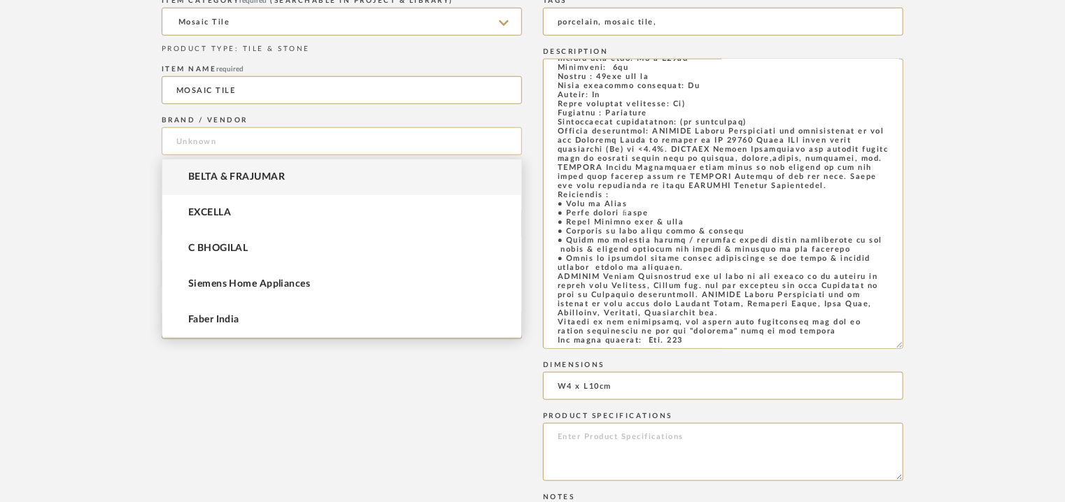
click at [201, 136] on input at bounding box center [342, 141] width 360 height 28
type input "p"
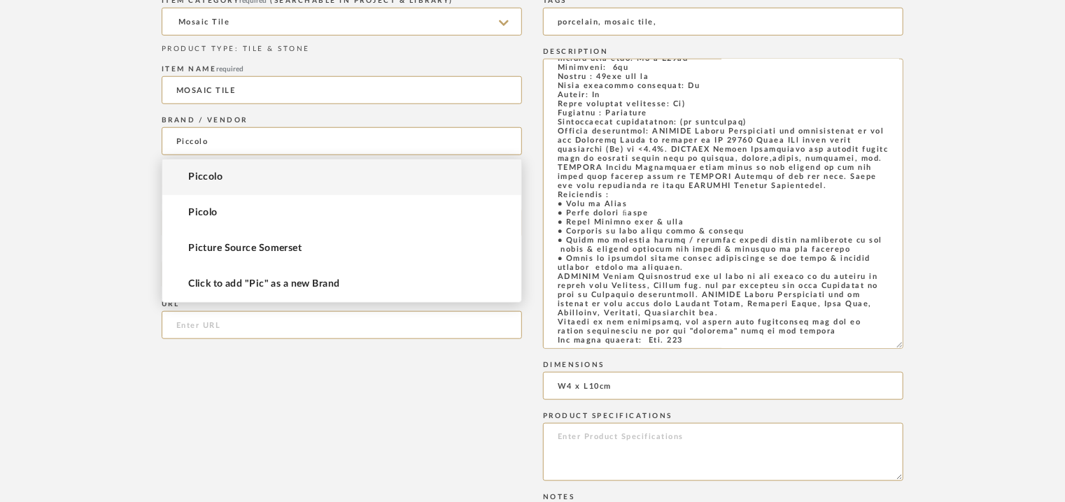
type input "Piccolo"
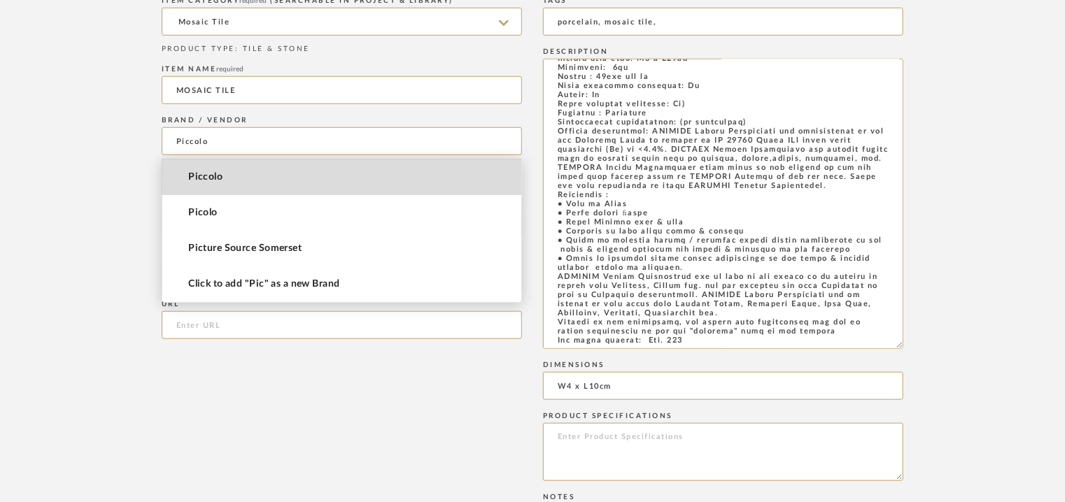
click at [211, 172] on span "Piccolo" at bounding box center [205, 177] width 34 height 12
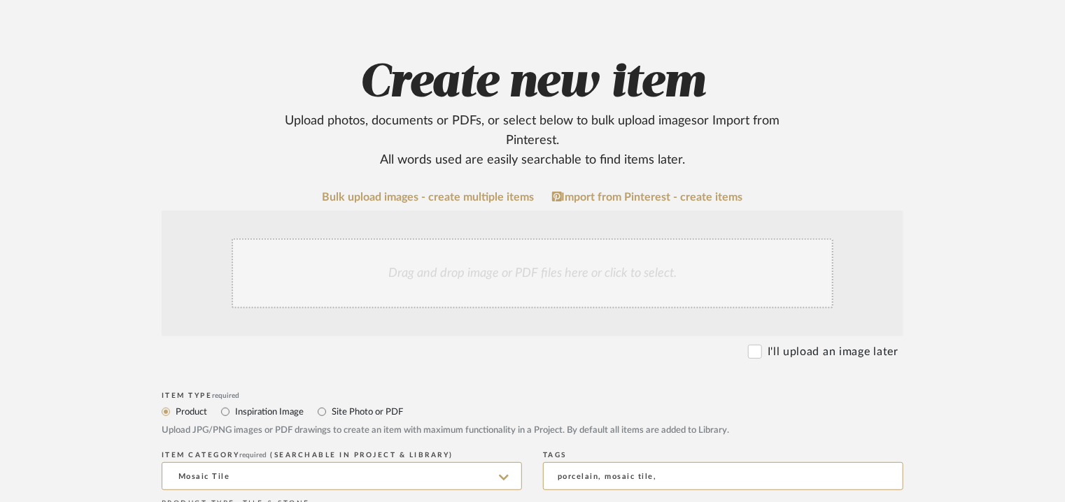
scroll to position [8, 0]
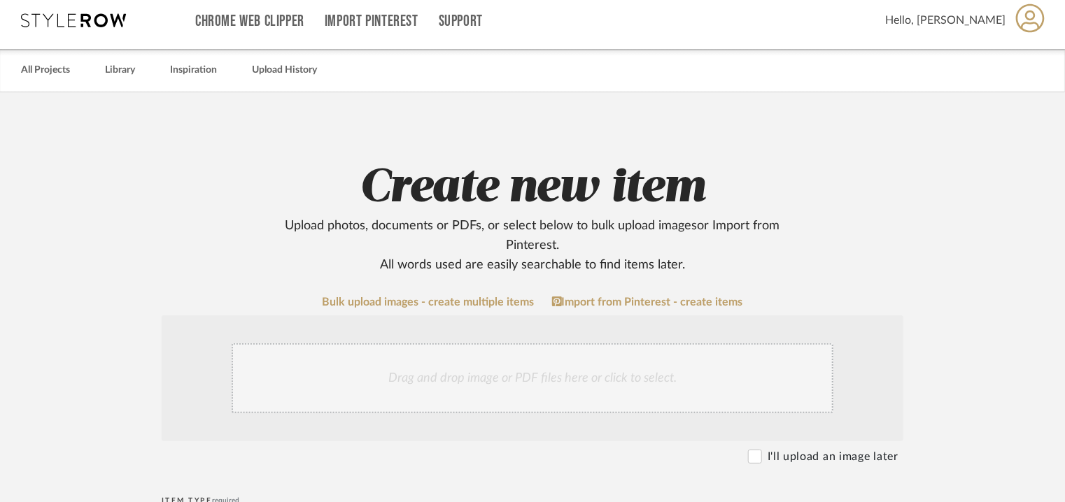
click at [467, 365] on div "Drag and drop image or PDF files here or click to select." at bounding box center [533, 378] width 602 height 70
click at [502, 373] on div "Drag and drop image or PDF files here or click to select." at bounding box center [533, 378] width 602 height 70
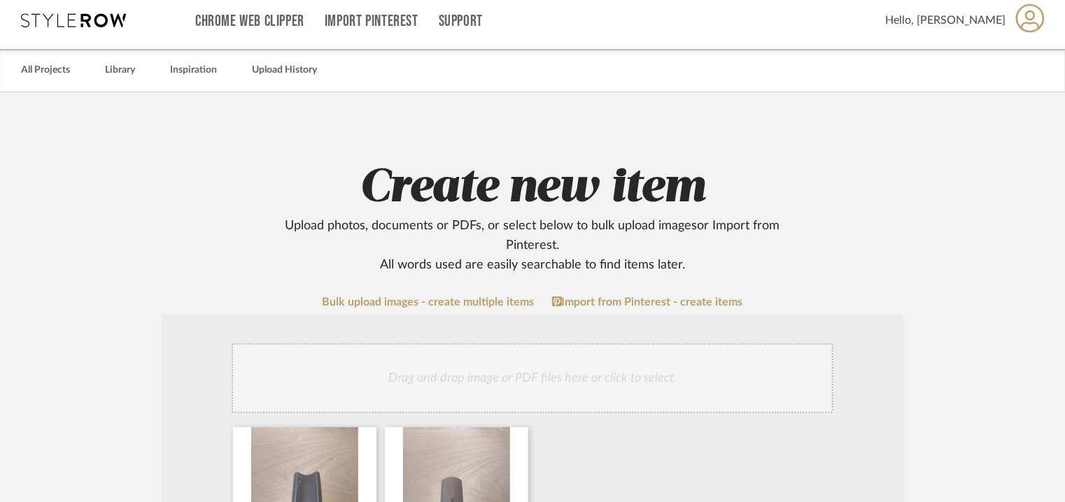
click at [586, 376] on div "Drag and drop image or PDF files here or click to select." at bounding box center [533, 378] width 602 height 70
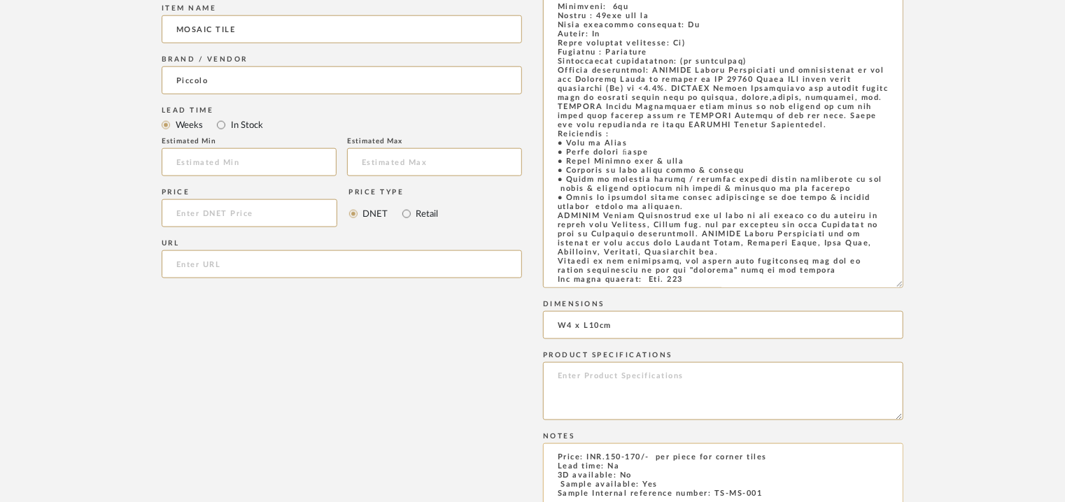
scroll to position [0, 0]
drag, startPoint x: 778, startPoint y: 458, endPoint x: 717, endPoint y: 460, distance: 60.9
click at [717, 459] on textarea "Price: INR.150-170/- per piece for corner tiles Lead time: Na 3D available: No …" at bounding box center [723, 483] width 360 height 79
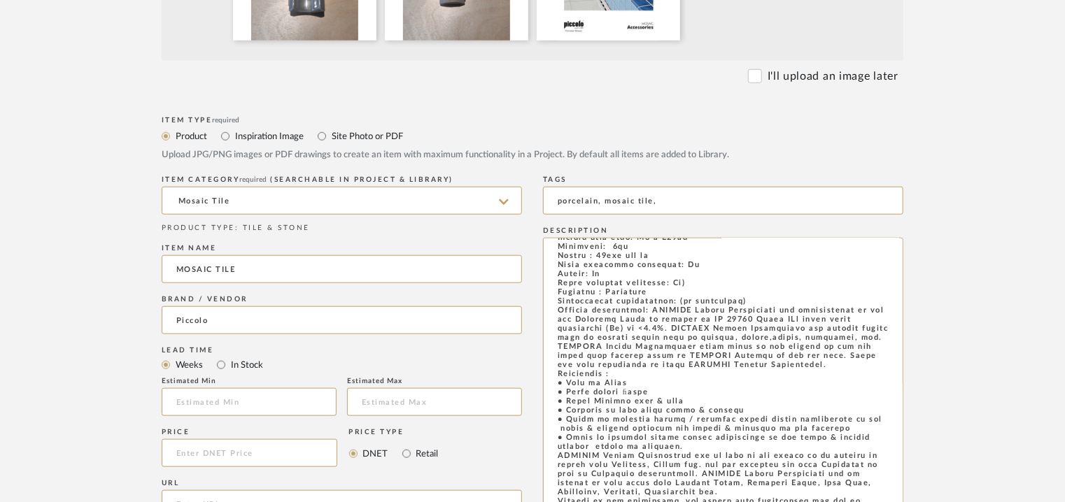
scroll to position [288, 0]
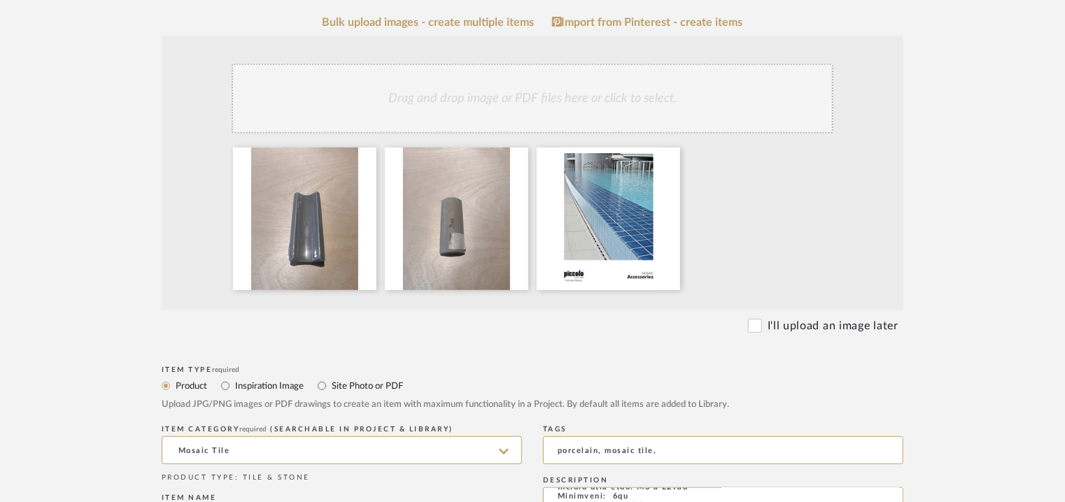
click at [604, 99] on div "Drag and drop image or PDF files here or click to select." at bounding box center [533, 99] width 602 height 70
click at [504, 104] on div "Drag and drop image or PDF files here or click to select." at bounding box center [533, 99] width 602 height 70
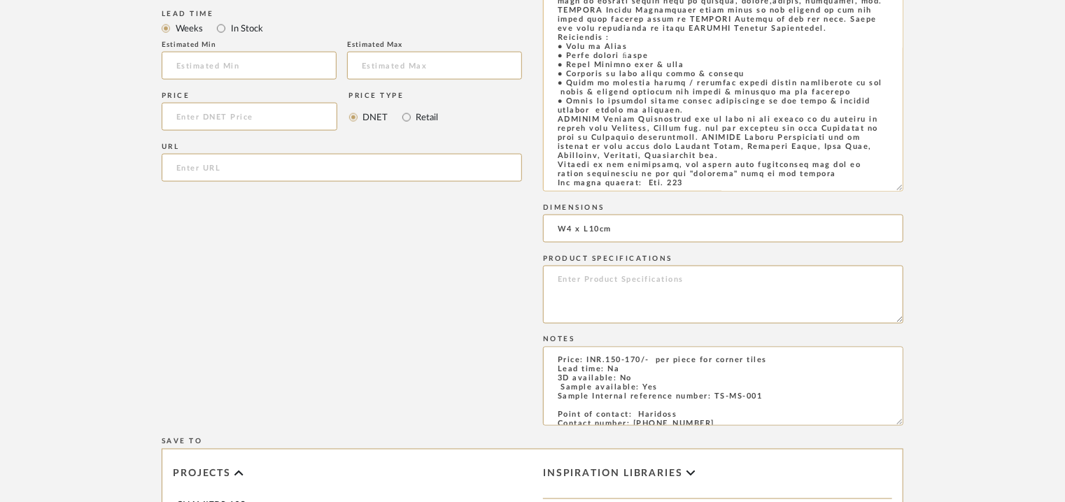
scroll to position [1058, 0]
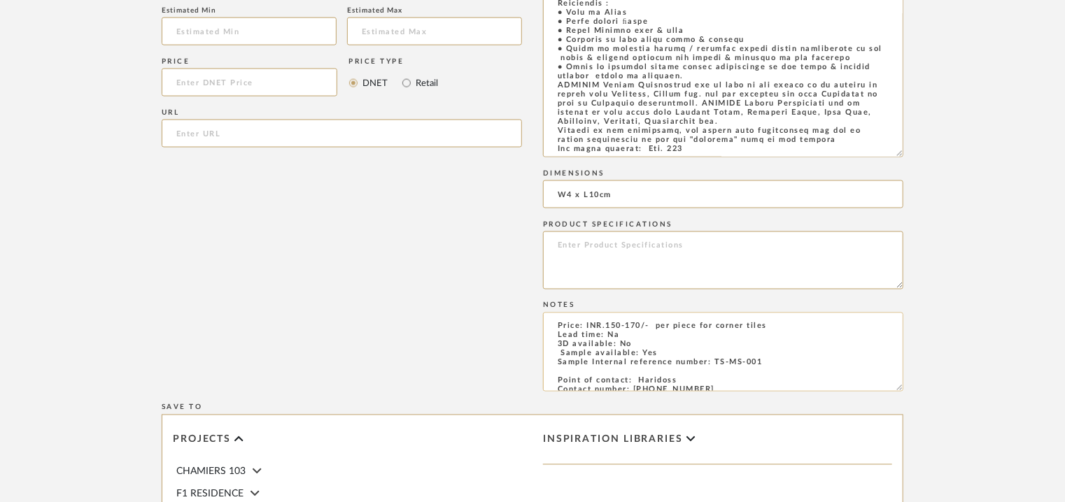
drag, startPoint x: 763, startPoint y: 362, endPoint x: 713, endPoint y: 360, distance: 50.4
click at [713, 360] on textarea "Price: INR.150-170/- per piece for corner tiles Lead time: Na 3D available: No …" at bounding box center [723, 352] width 360 height 79
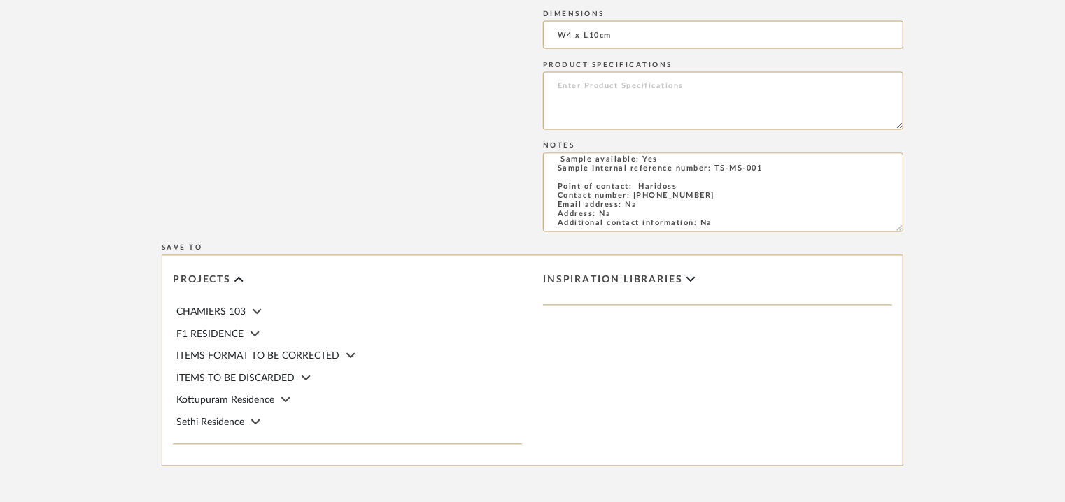
scroll to position [1354, 0]
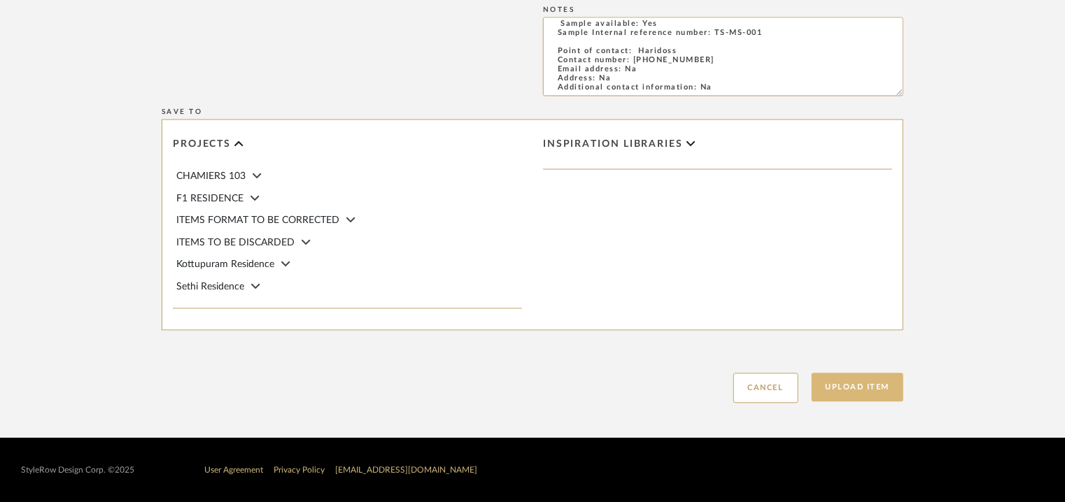
click at [817, 392] on button "Upload Item" at bounding box center [858, 387] width 92 height 29
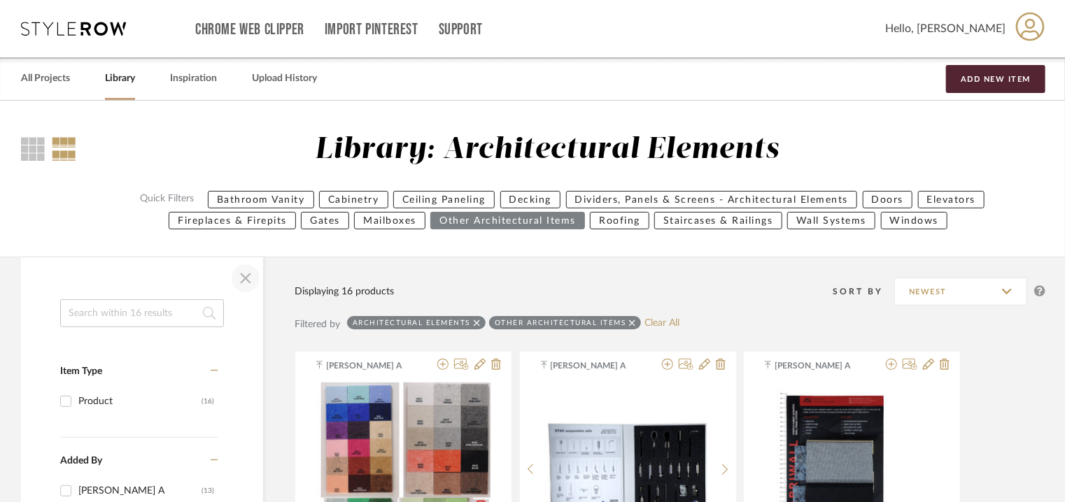
click at [246, 281] on span "button" at bounding box center [246, 279] width 34 height 34
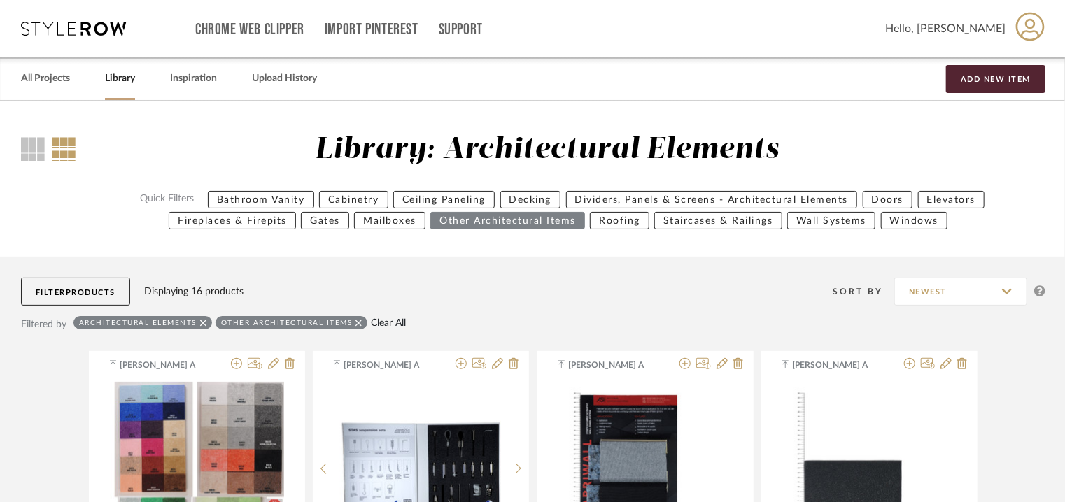
click at [394, 324] on link "Clear All" at bounding box center [388, 324] width 35 height 12
